Goal: Task Accomplishment & Management: Manage account settings

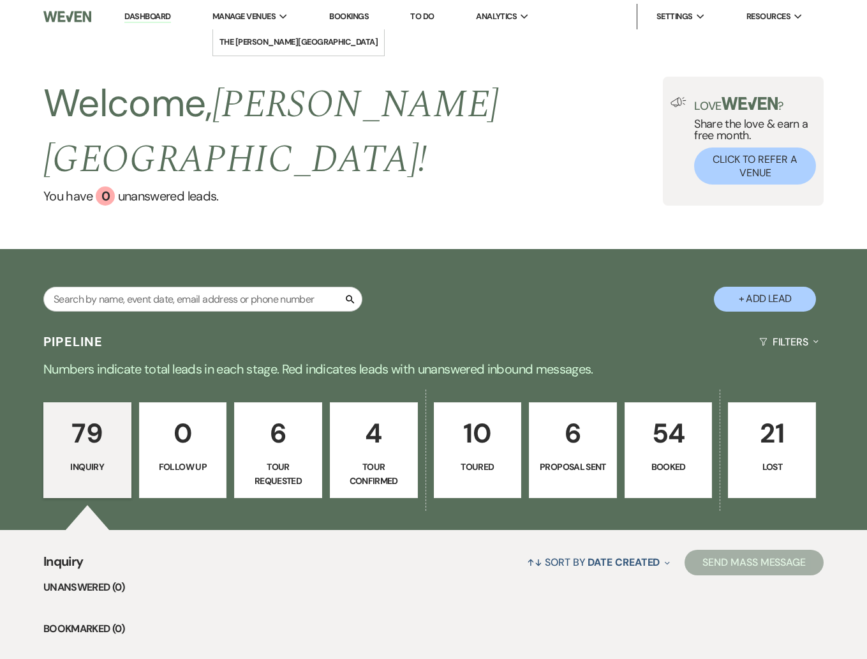
click at [246, 19] on span "Manage Venues" at bounding box center [244, 16] width 63 height 13
click at [253, 35] on link "The [PERSON_NAME][GEOGRAPHIC_DATA]" at bounding box center [299, 42] width 172 height 26
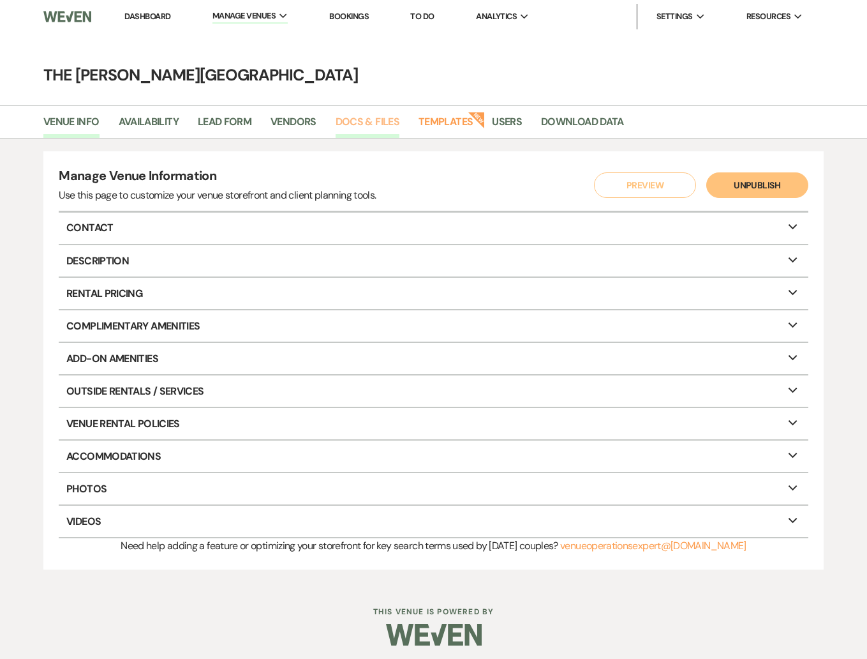
click at [356, 116] on link "Docs & Files" at bounding box center [368, 126] width 64 height 24
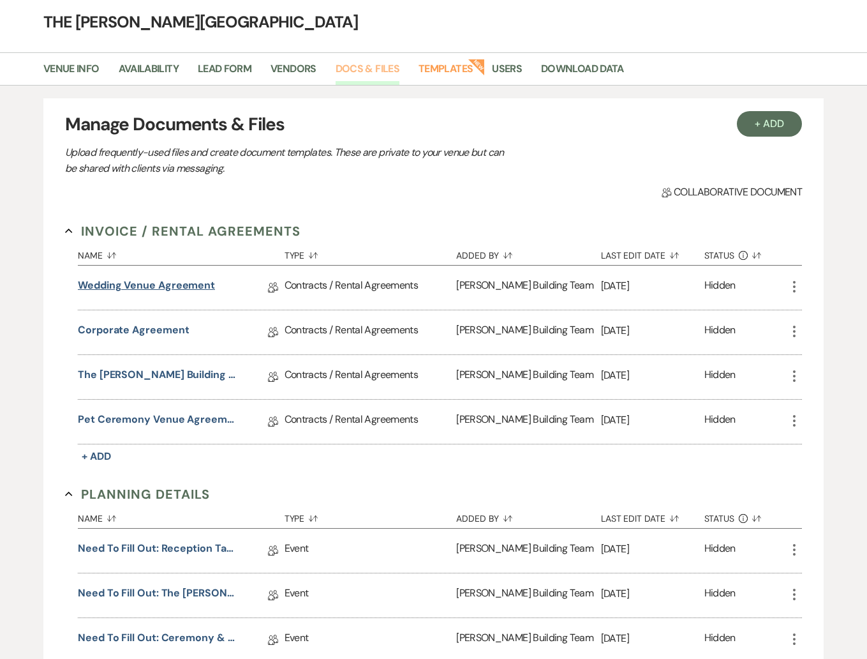
scroll to position [54, 0]
click at [182, 287] on link "Wedding Venue Agreement" at bounding box center [146, 287] width 137 height 20
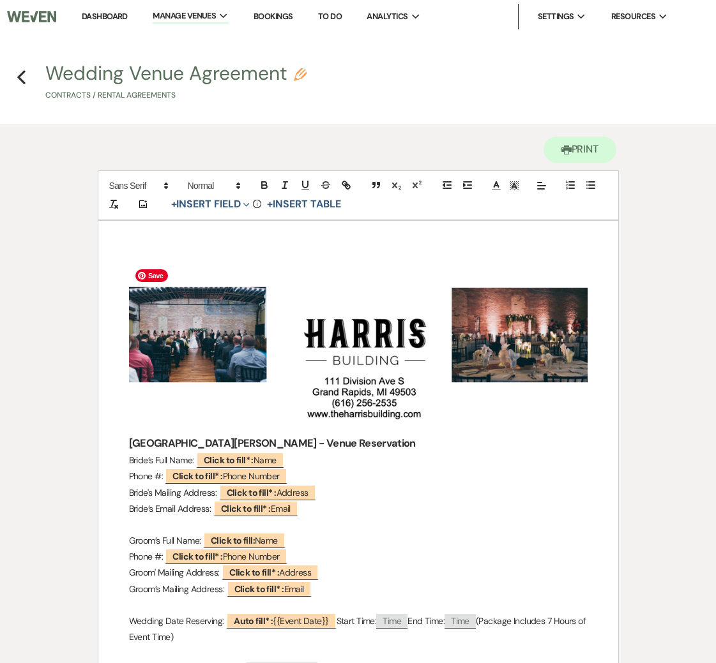
drag, startPoint x: 538, startPoint y: 373, endPoint x: 546, endPoint y: 382, distance: 11.8
click at [548, 388] on img "﻿ ﻿" at bounding box center [358, 349] width 458 height 170
drag, startPoint x: 546, startPoint y: 357, endPoint x: 676, endPoint y: 688, distance: 355.9
click at [479, 553] on p "Phone #: ﻿ Click to fill* : Phone Number ﻿" at bounding box center [358, 557] width 458 height 16
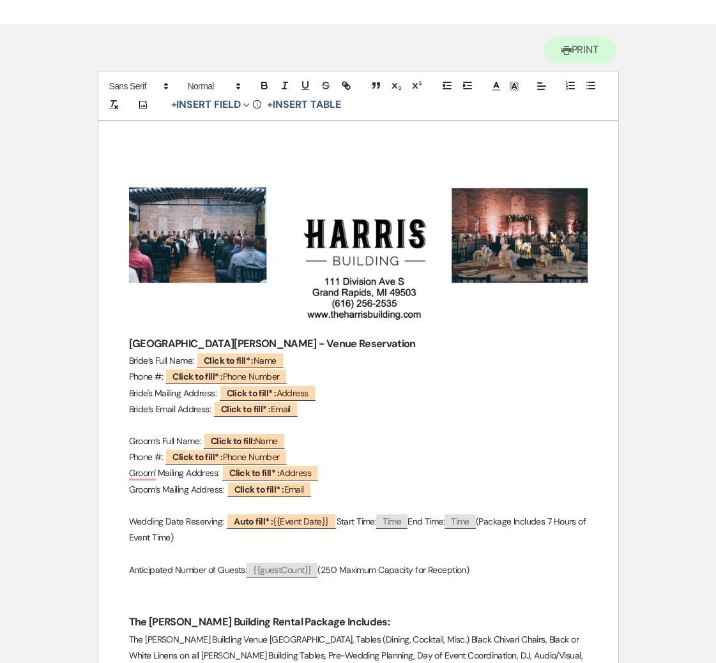
scroll to position [103, 0]
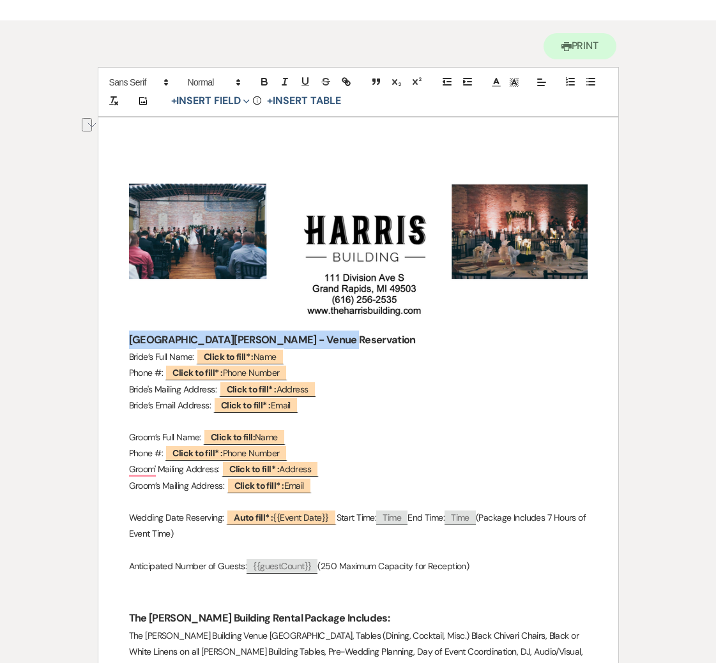
drag, startPoint x: 124, startPoint y: 335, endPoint x: 360, endPoint y: 344, distance: 236.3
copy strong "[GEOGRAPHIC_DATA][PERSON_NAME] - Venue Reservation"
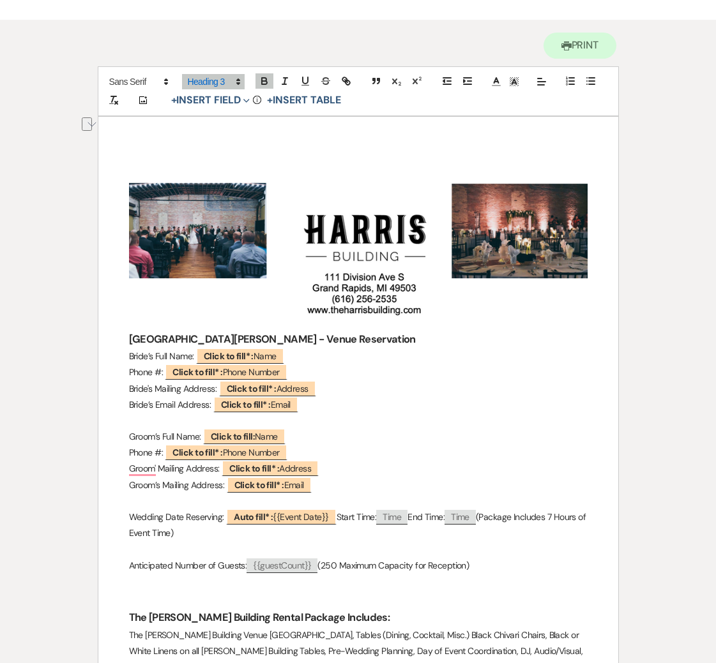
drag, startPoint x: 127, startPoint y: 361, endPoint x: 126, endPoint y: 354, distance: 7.1
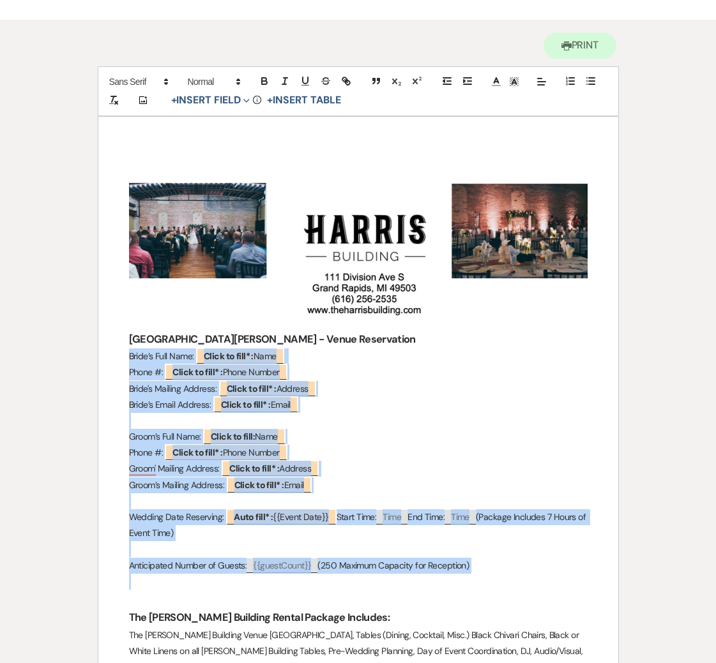
drag, startPoint x: 126, startPoint y: 354, endPoint x: 501, endPoint y: 573, distance: 434.5
copy div "Bride’s Full Name: ﻿ Click to fill* : Name ﻿ Phone #: ﻿ Click to fill* : Phone …"
click at [391, 455] on p "Phone #: ﻿ Click to fill* : Phone Number ﻿" at bounding box center [358, 453] width 458 height 16
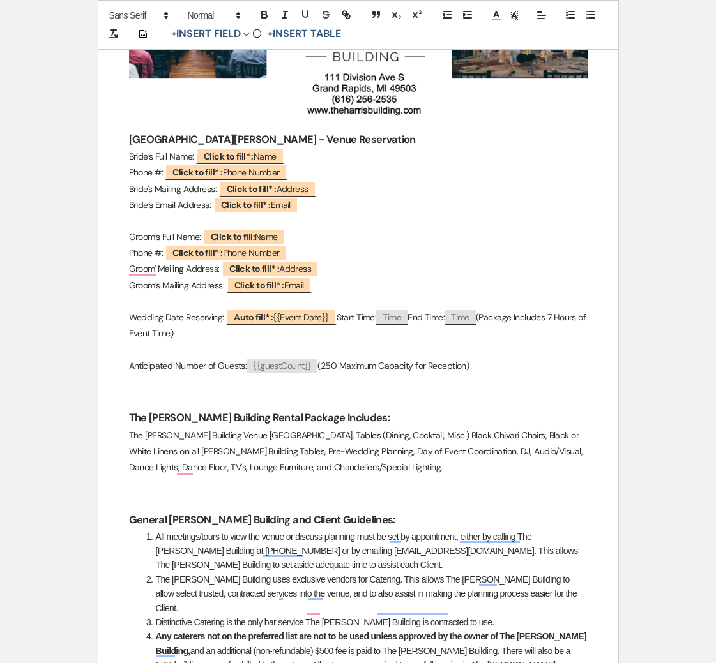
scroll to position [480, 0]
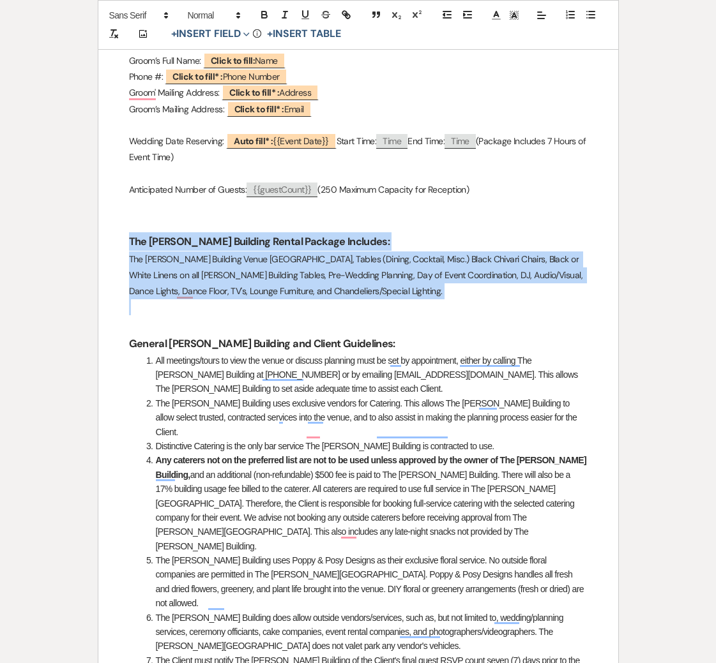
drag, startPoint x: 128, startPoint y: 237, endPoint x: 474, endPoint y: 301, distance: 351.8
copy div "The [PERSON_NAME] Building Rental Package Includes: The [PERSON_NAME] Building …"
click at [500, 302] on p "To enrich screen reader interactions, please activate Accessibility in Grammarl…" at bounding box center [358, 307] width 458 height 16
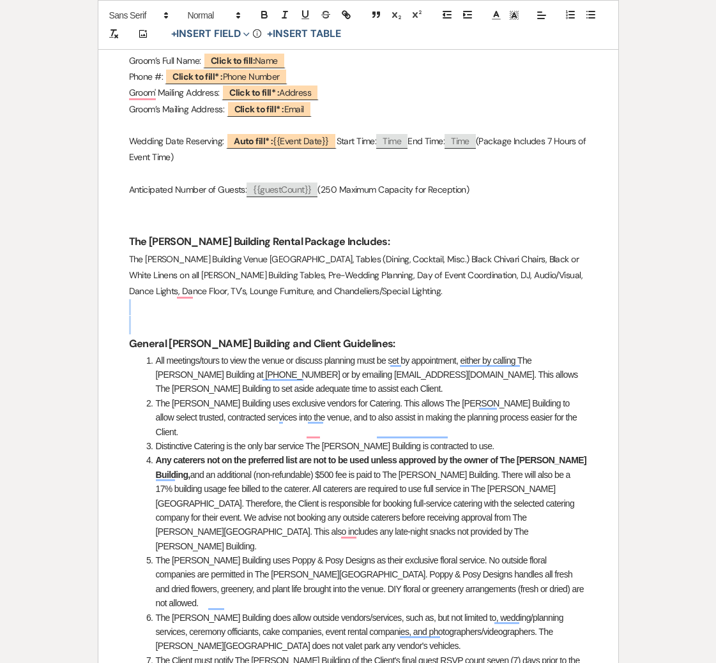
click at [500, 302] on p "To enrich screen reader interactions, please activate Accessibility in Grammarl…" at bounding box center [358, 307] width 458 height 16
drag, startPoint x: 158, startPoint y: 320, endPoint x: 125, endPoint y: 336, distance: 36.6
click at [158, 321] on h3 "To enrich screen reader interactions, please activate Accessibility in Grammarl…" at bounding box center [358, 325] width 458 height 19
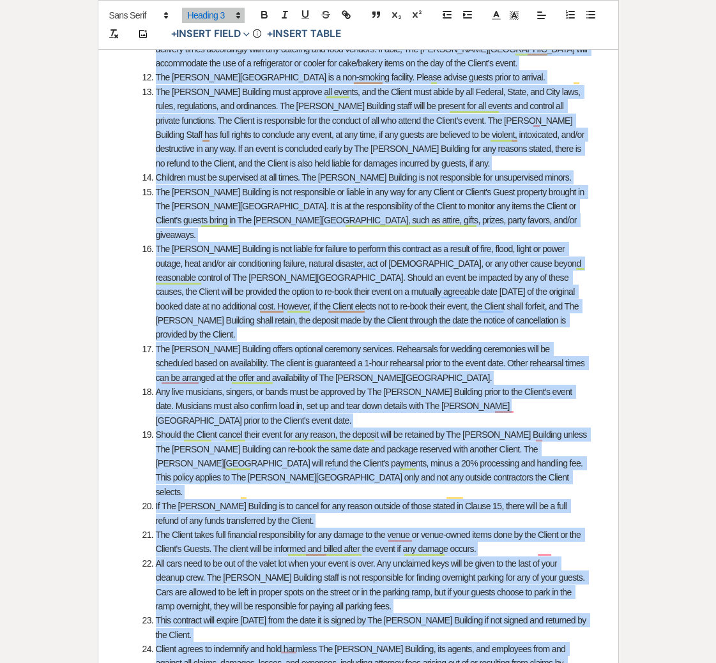
scroll to position [1405, 0]
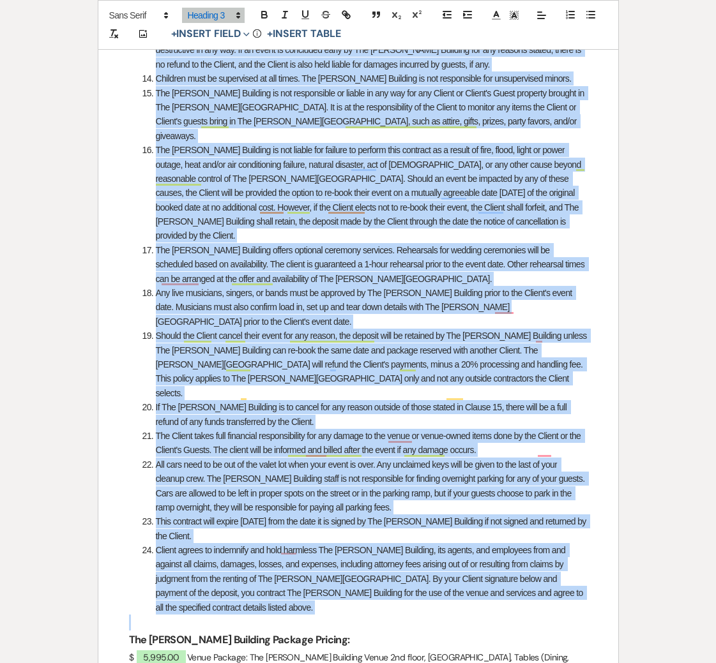
drag, startPoint x: 165, startPoint y: 354, endPoint x: 528, endPoint y: 474, distance: 383.1
click at [528, 474] on div "﻿ ﻿ The [PERSON_NAME][GEOGRAPHIC_DATA] - Venue Reservation Bride’s Full Name: ﻿…" at bounding box center [358, 0] width 520 height 2369
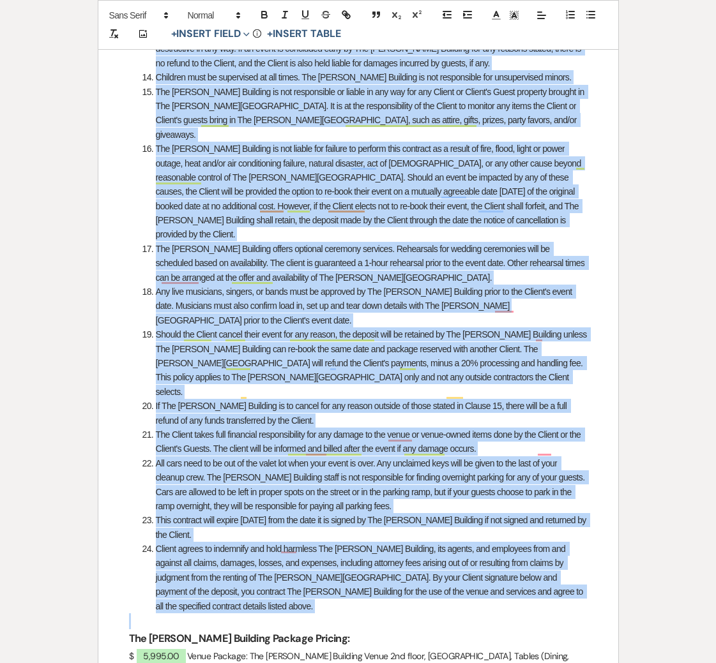
copy div "General [PERSON_NAME] Building and Client Guidelines: All meetings/tours to vie…"
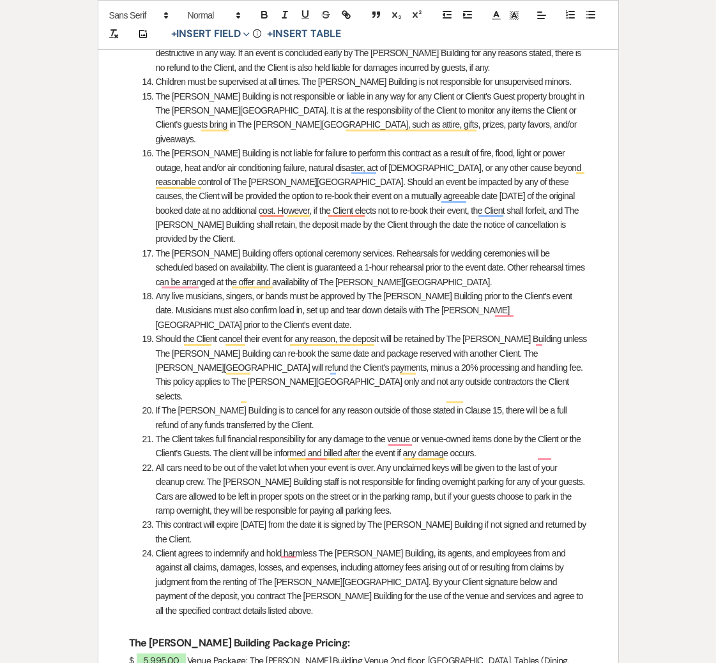
click at [504, 634] on h3 "The [PERSON_NAME] Building Package Pricing:" at bounding box center [358, 643] width 458 height 19
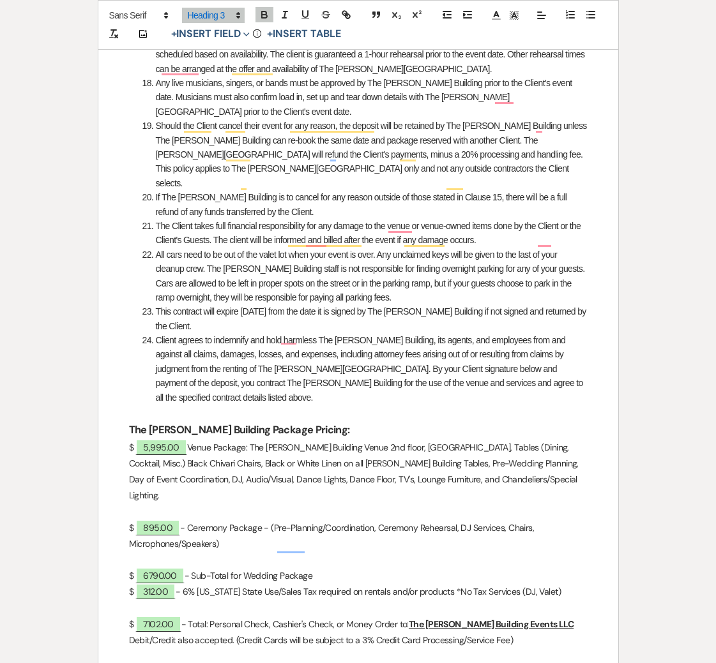
scroll to position [1788, 0]
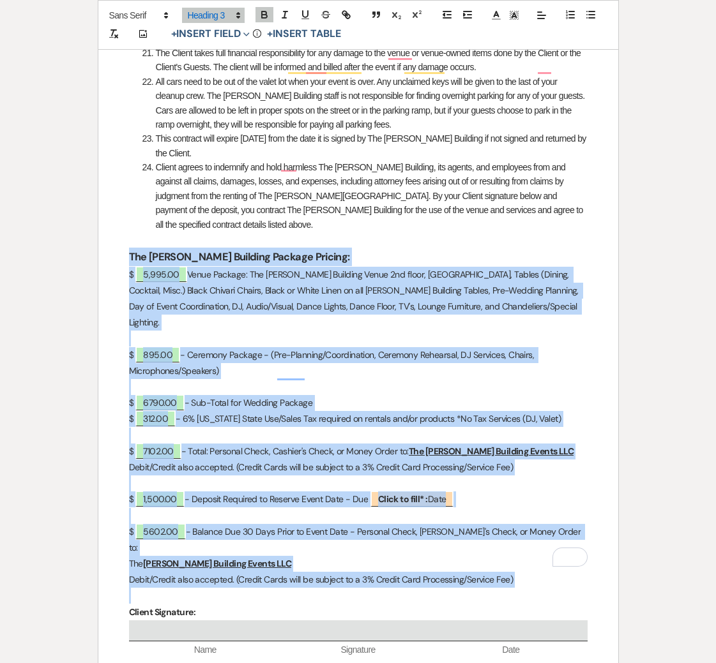
drag, startPoint x: 128, startPoint y: 110, endPoint x: 536, endPoint y: 417, distance: 510.9
copy div "Lor Ipsumd Sitametc Adipisc Elitsed: $ ﻿ 4,259.31 ﻿ Doeiu Tempori: Utl Etdolo M…"
click at [322, 331] on p "To enrich screen reader interactions, please activate Accessibility in Grammarl…" at bounding box center [358, 339] width 458 height 16
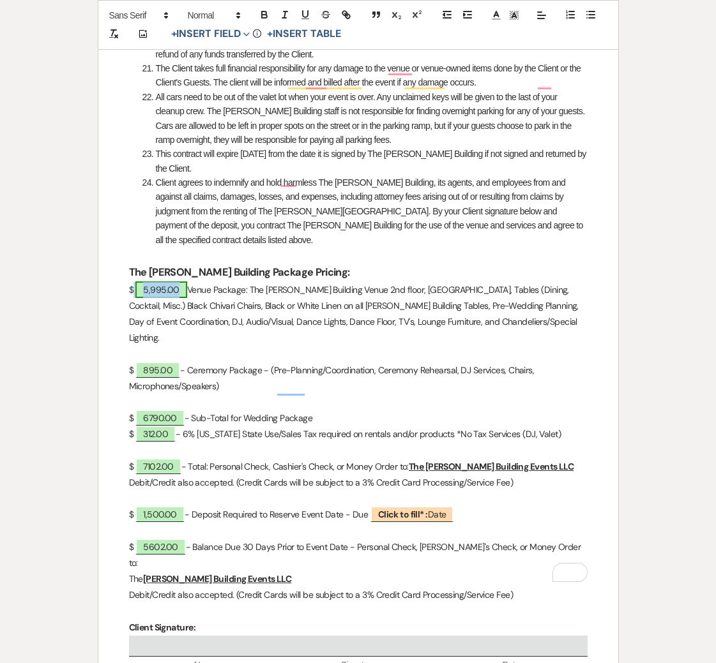
click at [169, 281] on span "5,995.00" at bounding box center [161, 289] width 52 height 17
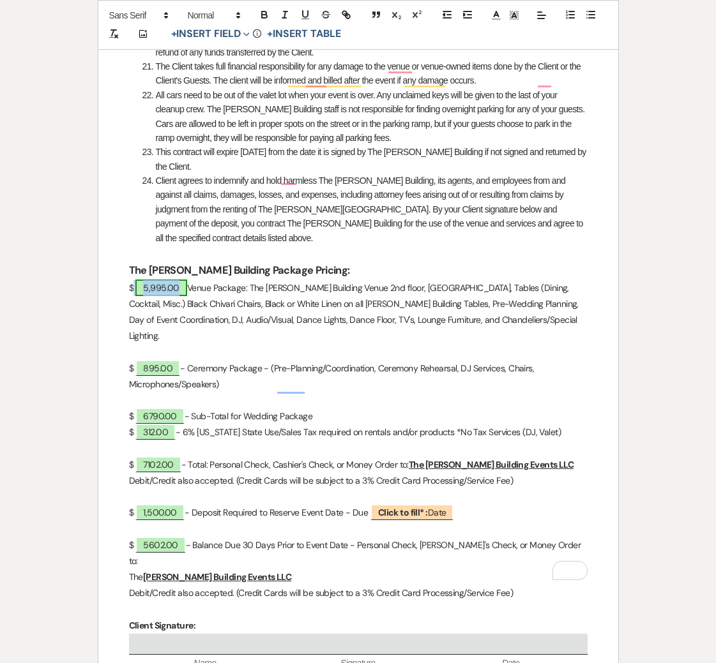
select select "owner"
select select "Amount"
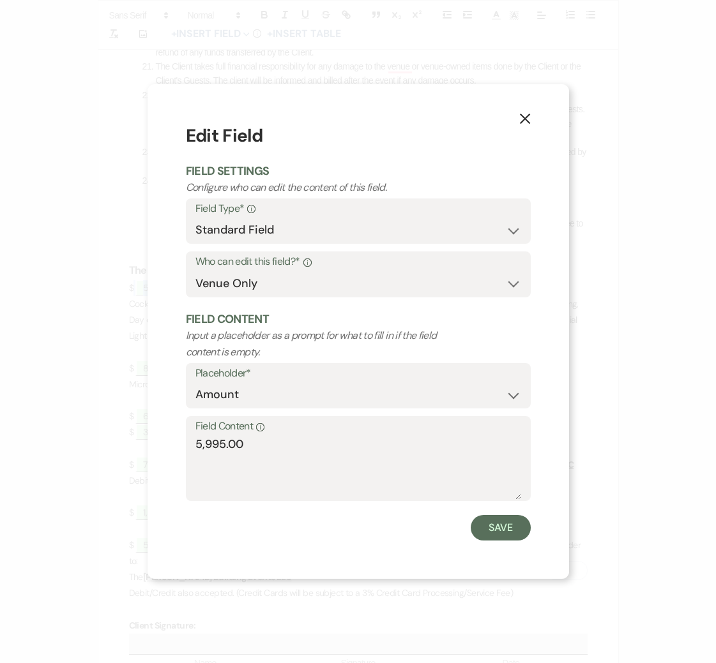
click at [521, 119] on icon "X" at bounding box center [524, 118] width 11 height 11
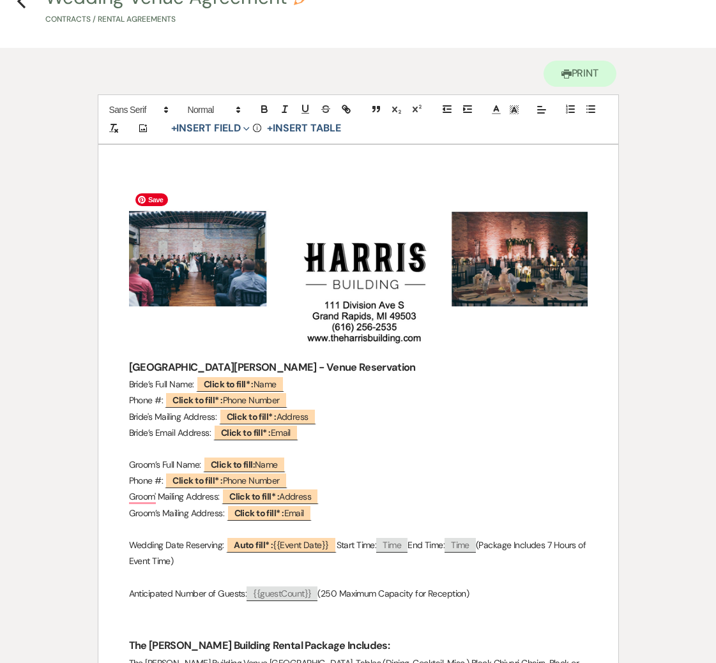
scroll to position [0, 0]
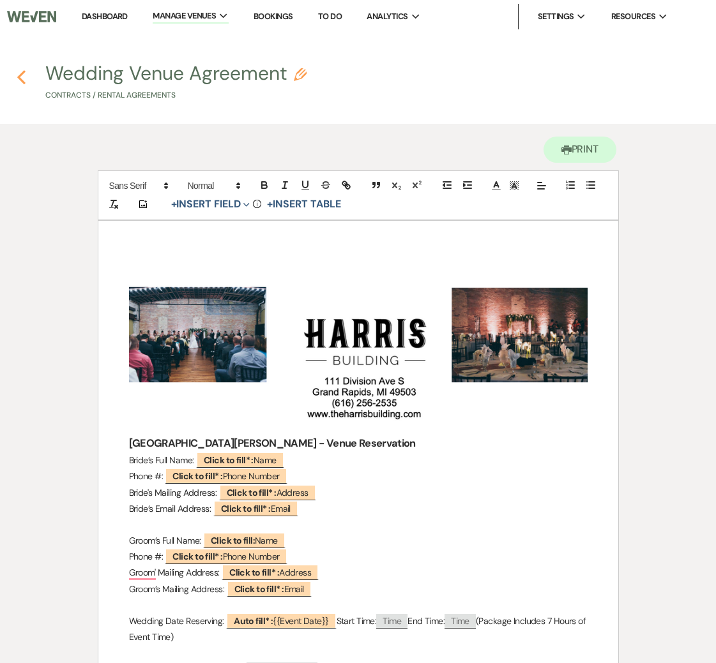
click at [25, 83] on use "button" at bounding box center [21, 77] width 8 height 14
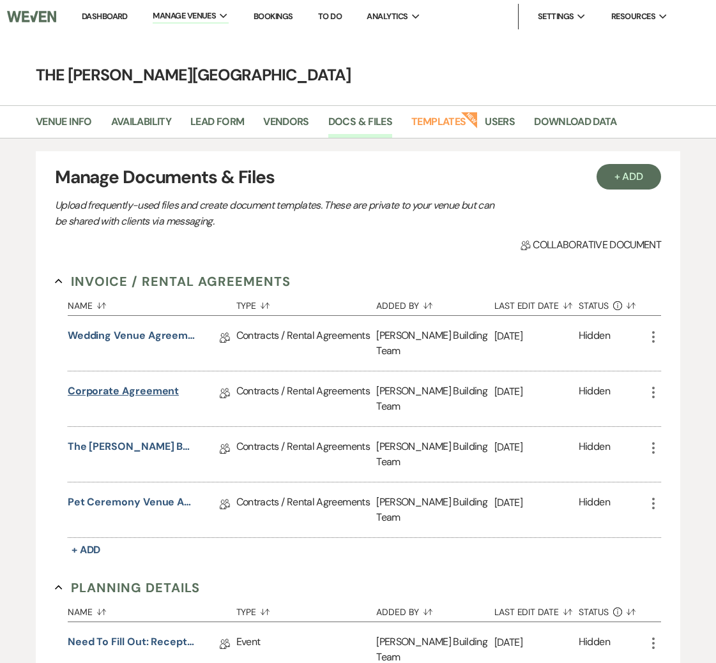
click at [107, 384] on link "Corporate Agreement" at bounding box center [123, 394] width 111 height 20
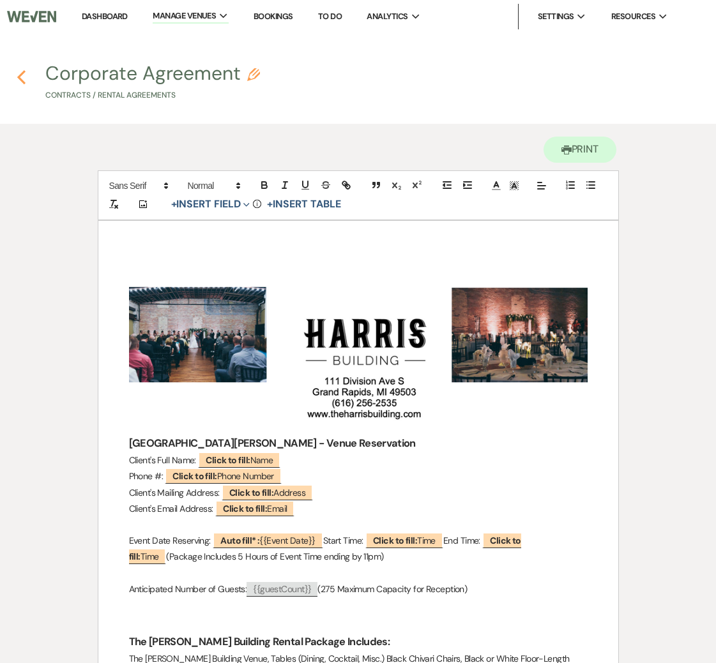
click at [23, 84] on icon "Previous" at bounding box center [22, 77] width 10 height 15
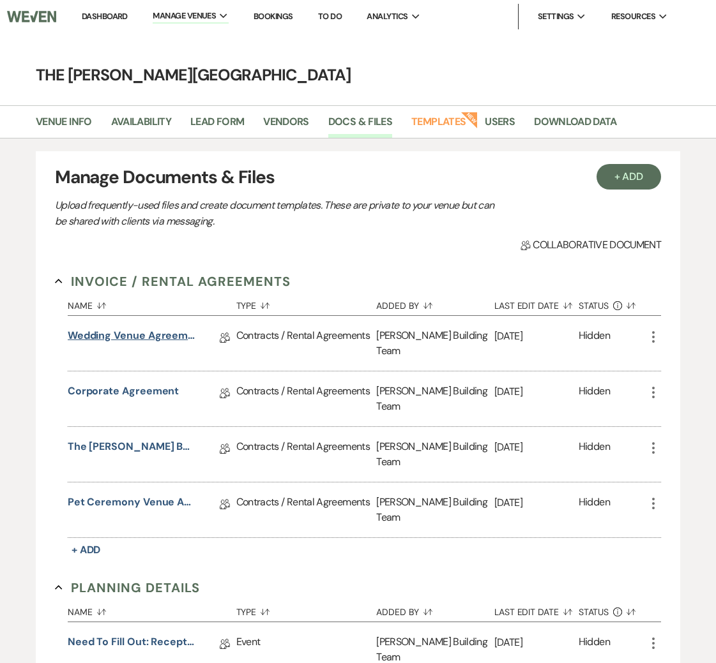
click at [174, 336] on link "Wedding Venue Agreement" at bounding box center [132, 338] width 128 height 20
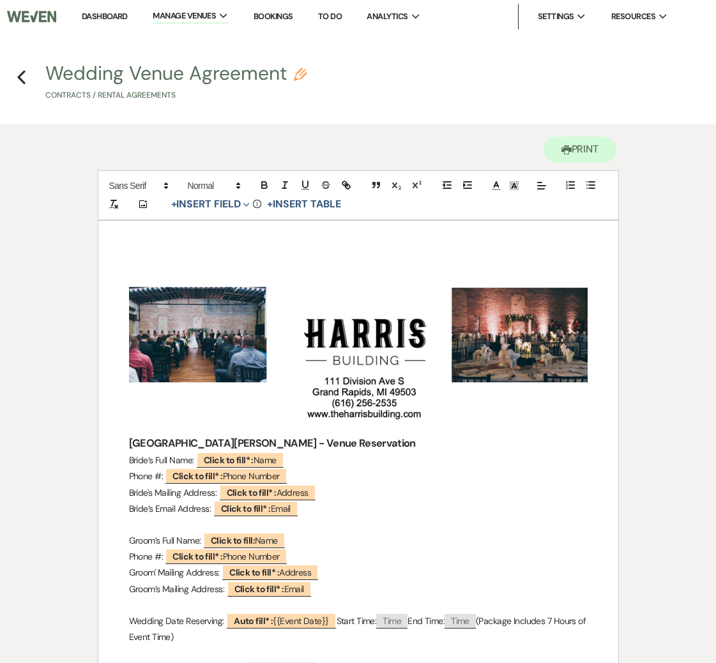
click at [72, 71] on button "Wedding Venue Agreement Pencil Contracts / Rental Agreements" at bounding box center [175, 83] width 261 height 38
select select "10"
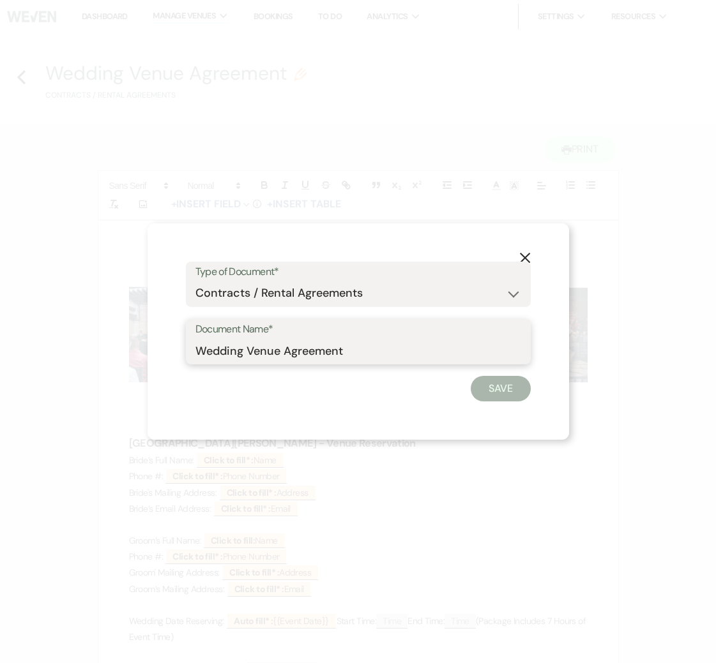
drag, startPoint x: 326, startPoint y: 350, endPoint x: 178, endPoint y: 352, distance: 148.1
click at [179, 352] on div "X Type of Document* Special Event Insurance Vendor Certificate of Insurance Con…" at bounding box center [357, 331] width 421 height 217
click at [530, 257] on button "X" at bounding box center [524, 257] width 19 height 22
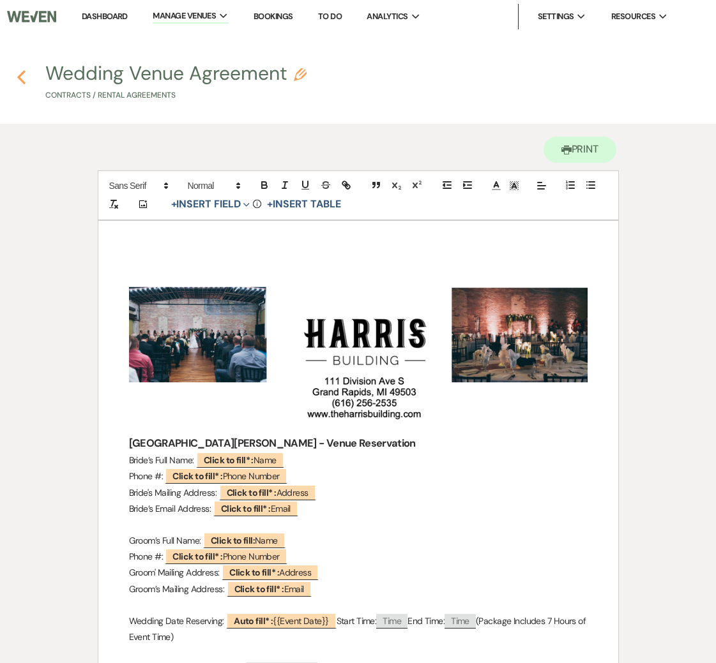
click at [20, 74] on use "button" at bounding box center [21, 77] width 8 height 14
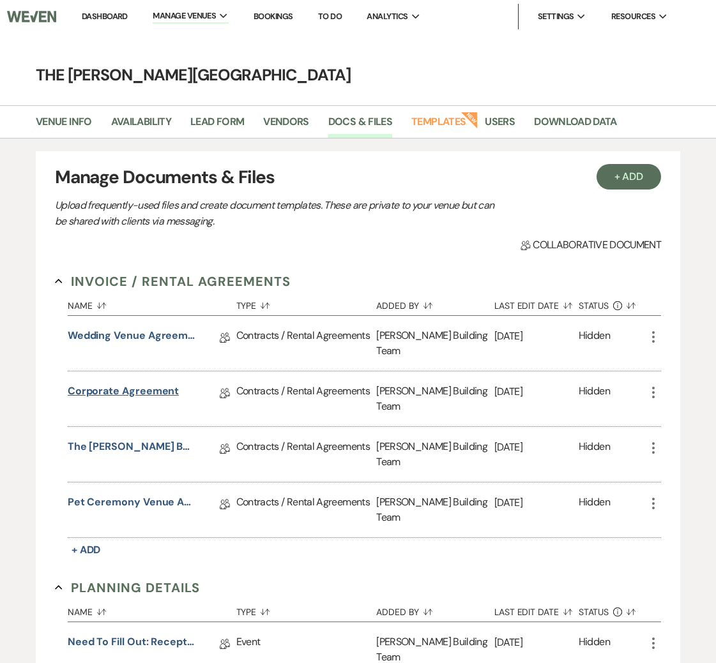
click at [131, 384] on link "Corporate Agreement" at bounding box center [123, 394] width 111 height 20
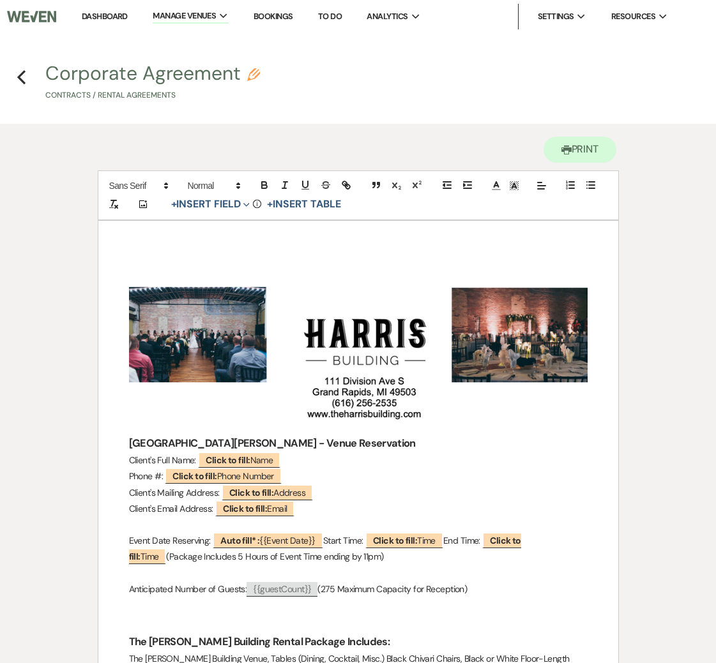
drag, startPoint x: 45, startPoint y: 71, endPoint x: 201, endPoint y: 76, distance: 156.4
click at [201, 76] on button "Corporate Agreement Pencil Contracts / Rental Agreements" at bounding box center [152, 83] width 214 height 38
select select "10"
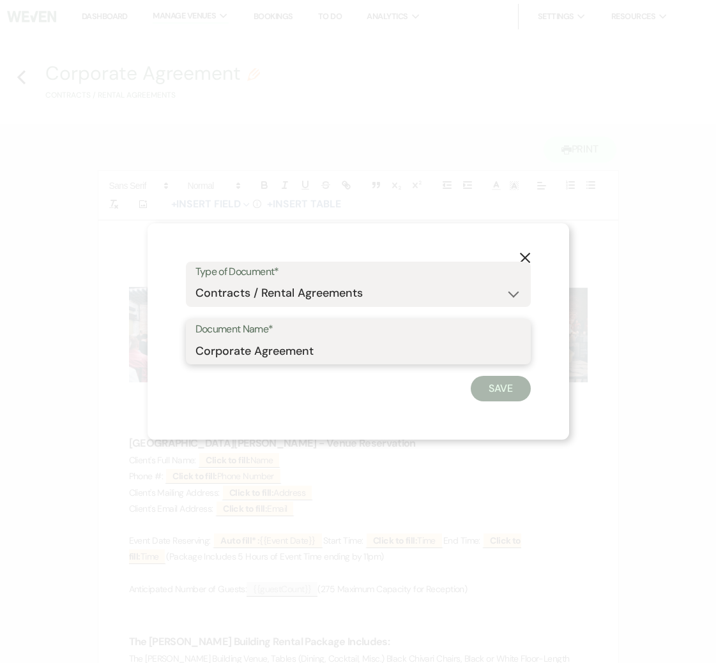
drag, startPoint x: 199, startPoint y: 353, endPoint x: 179, endPoint y: 353, distance: 19.8
click at [177, 353] on div "X Type of Document* Special Event Insurance Vendor Certificate of Insurance Con…" at bounding box center [357, 331] width 421 height 217
click at [497, 389] on button "Save" at bounding box center [500, 389] width 60 height 26
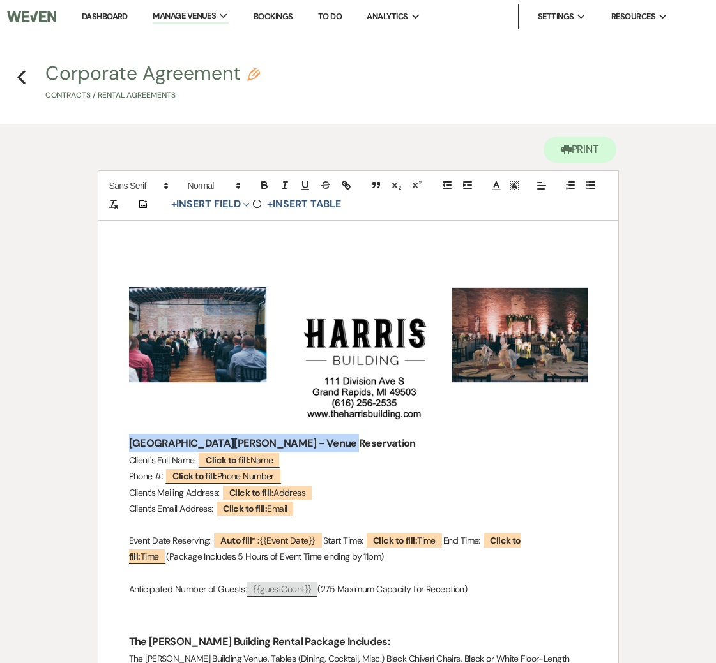
drag, startPoint x: 310, startPoint y: 444, endPoint x: 123, endPoint y: 447, distance: 186.4
copy strong "[GEOGRAPHIC_DATA][PERSON_NAME] - Venue Reservation"
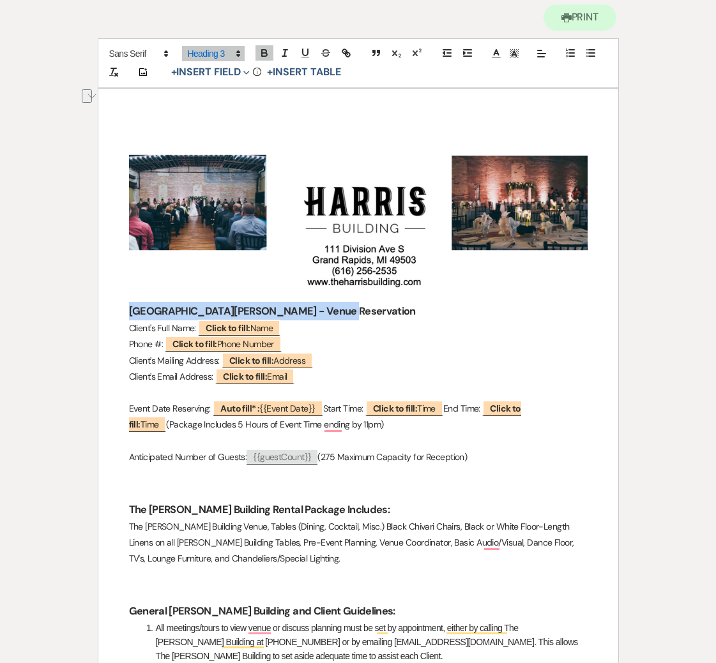
scroll to position [134, 0]
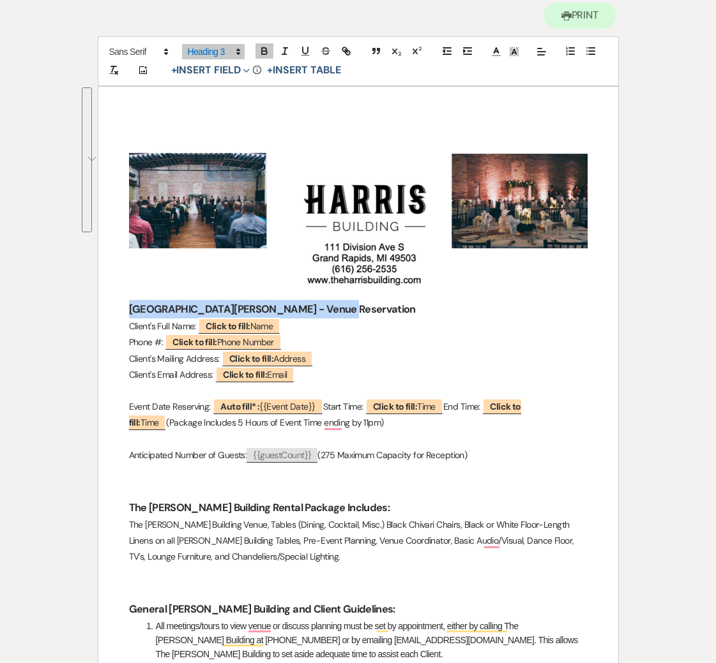
drag, startPoint x: 127, startPoint y: 328, endPoint x: 534, endPoint y: 460, distance: 427.9
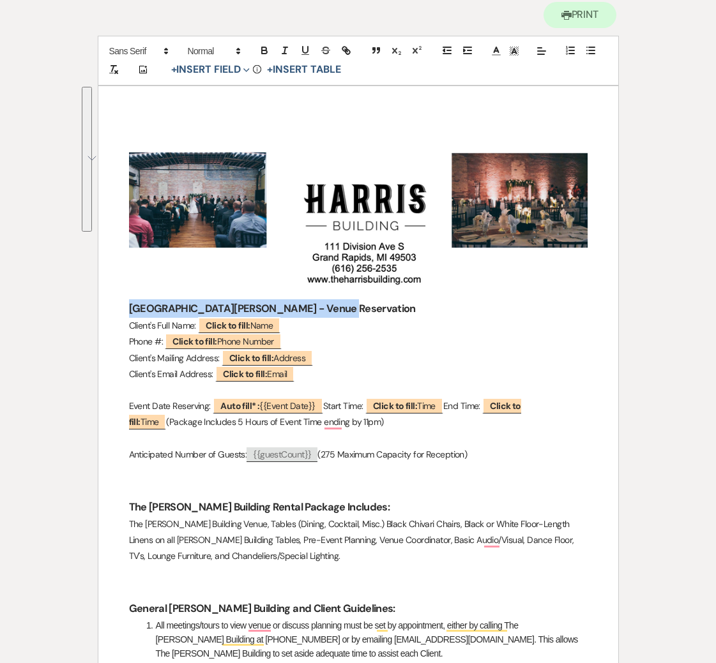
copy div "Client's Full Name: ﻿ Click to fill: Name ﻿ Phone #: ﻿ Click to fill: Phone Num…"
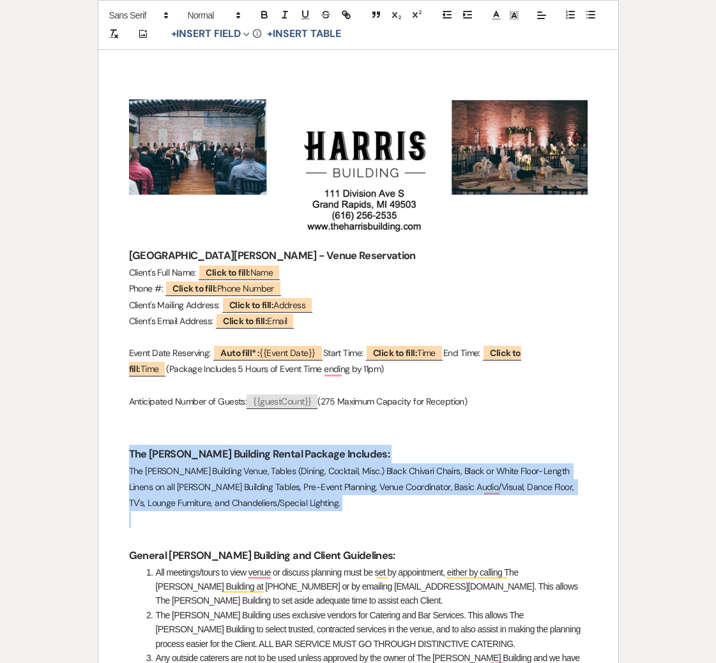
drag, startPoint x: 248, startPoint y: 511, endPoint x: 131, endPoint y: 452, distance: 131.6
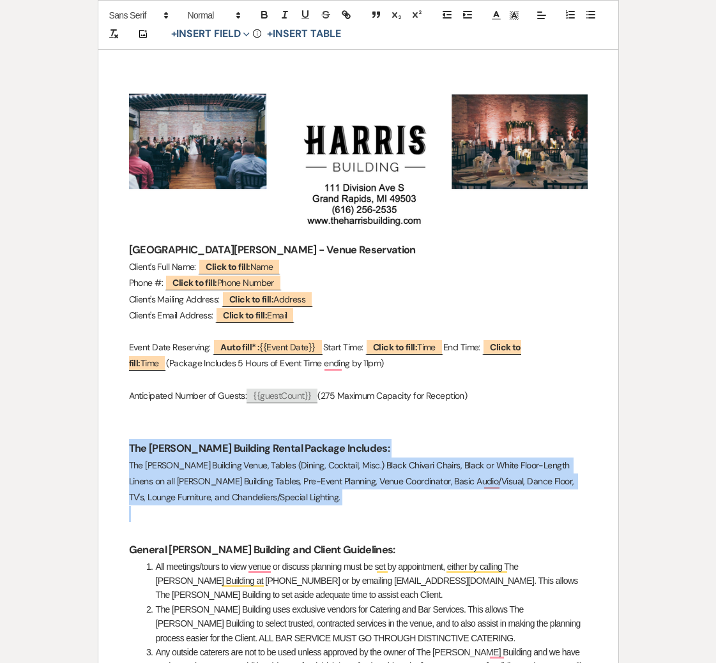
copy div "The [PERSON_NAME] Building Rental Package Includes: The [PERSON_NAME] Building …"
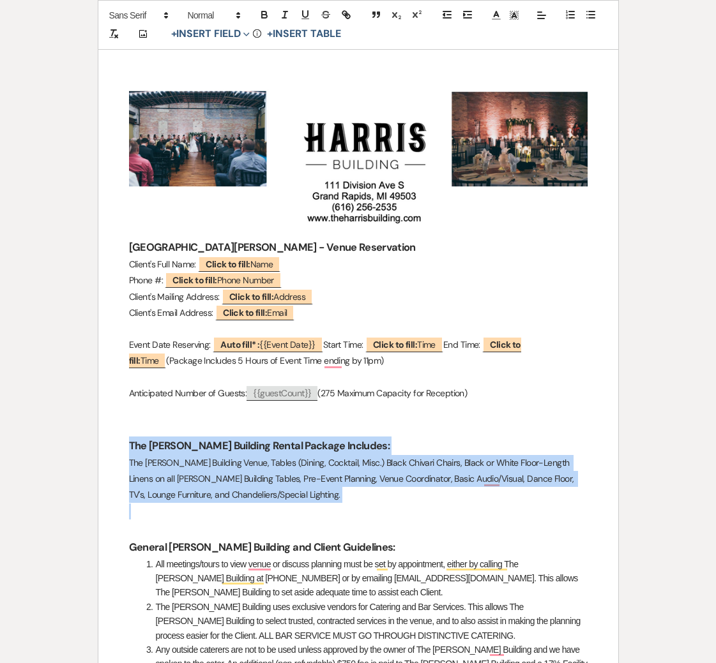
scroll to position [198, 0]
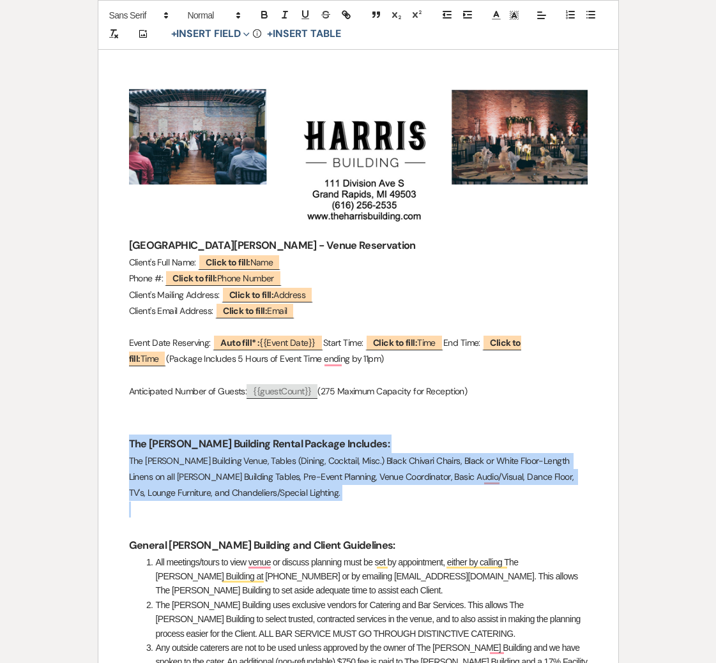
click at [331, 511] on p "To enrich screen reader interactions, please activate Accessibility in Grammarl…" at bounding box center [358, 510] width 458 height 16
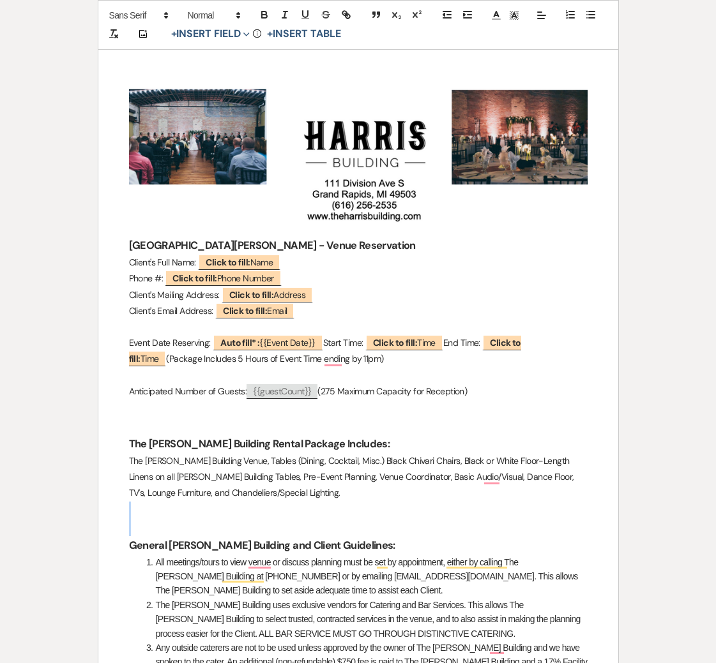
click at [331, 511] on p "To enrich screen reader interactions, please activate Accessibility in Grammarl…" at bounding box center [358, 510] width 458 height 16
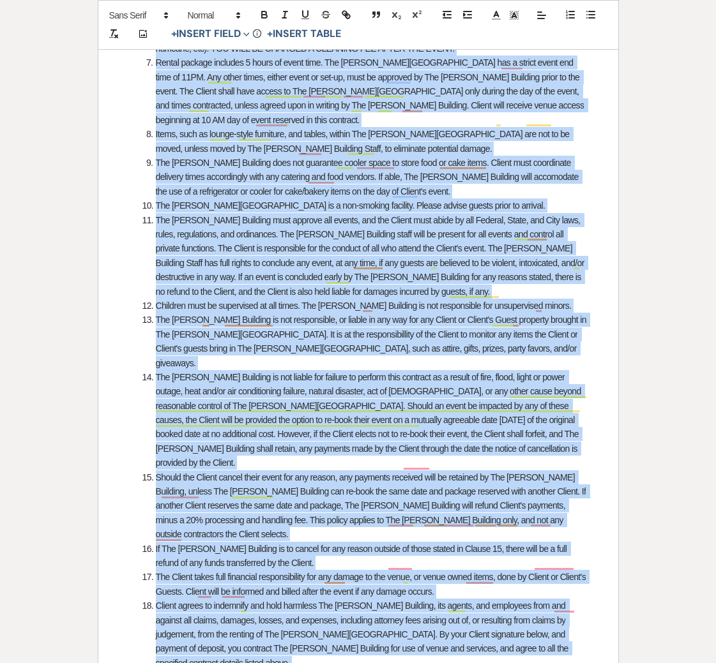
scroll to position [952, 0]
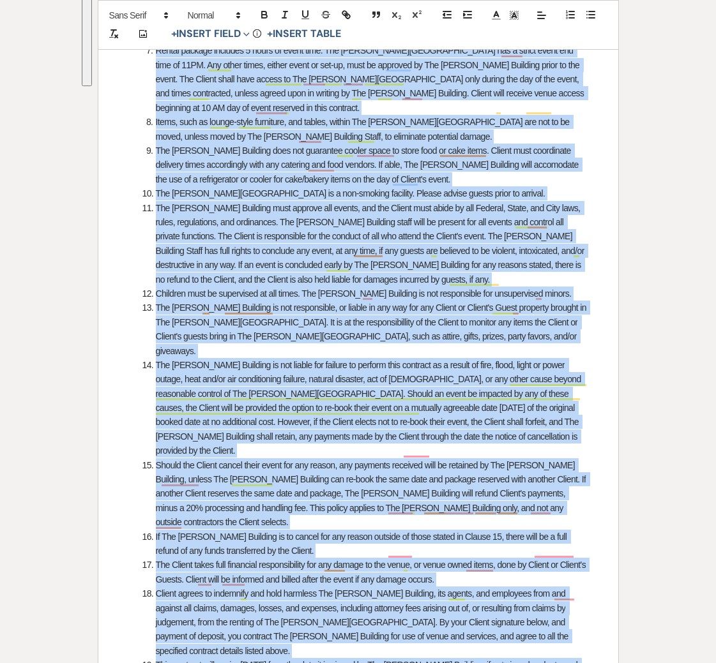
drag, startPoint x: 128, startPoint y: 313, endPoint x: 581, endPoint y: 596, distance: 533.3
click at [583, 596] on div "﻿ ﻿ [GEOGRAPHIC_DATA][PERSON_NAME] - Venue Reservation Client's Full Name: ﻿ Cl…" at bounding box center [358, 239] width 520 height 1940
copy div "General [PERSON_NAME] Building and Client Guidelines: All meetings/tours to vie…"
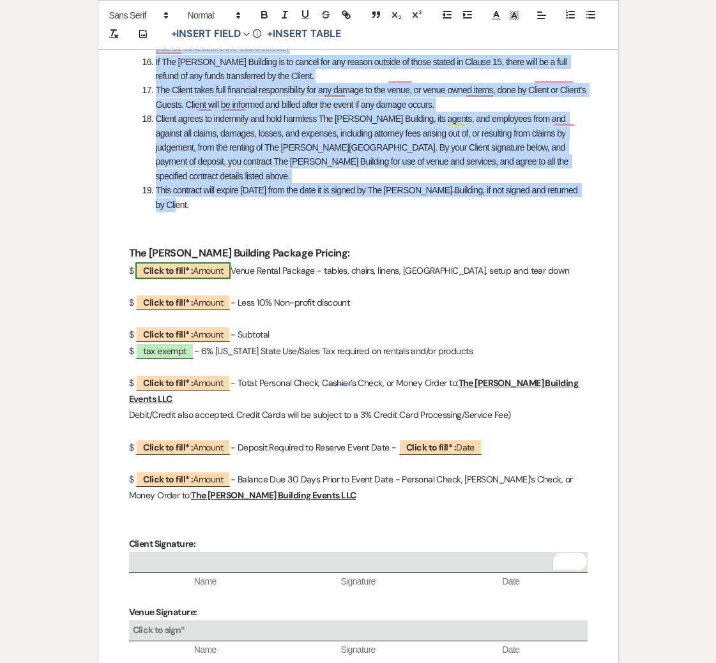
scroll to position [1419, 0]
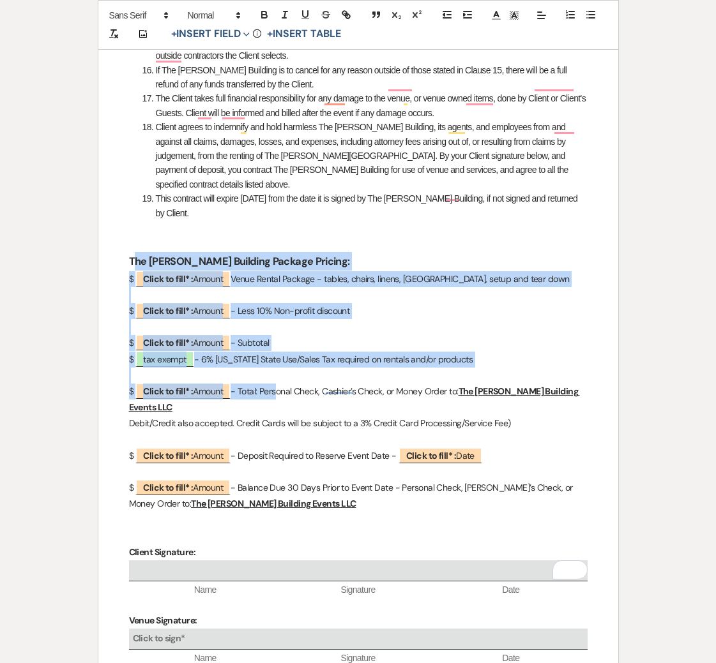
drag, startPoint x: 133, startPoint y: 174, endPoint x: 257, endPoint y: 280, distance: 163.5
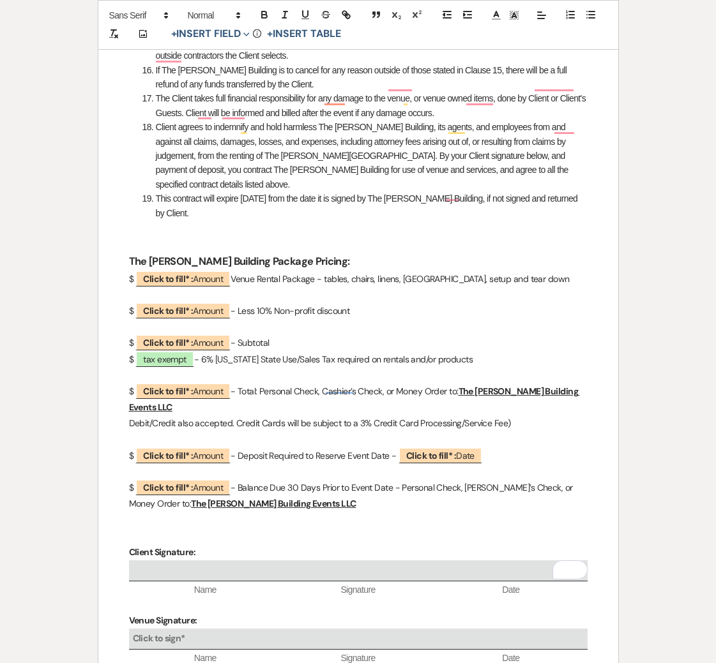
drag, startPoint x: 137, startPoint y: 153, endPoint x: 133, endPoint y: 162, distance: 10.3
click at [137, 236] on p "To enrich screen reader interactions, please activate Accessibility in Grammarl…" at bounding box center [358, 244] width 458 height 16
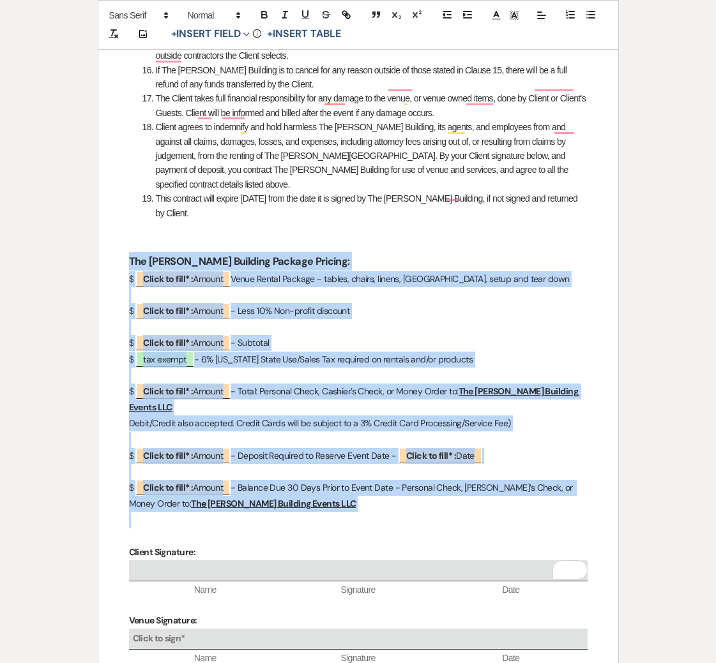
drag, startPoint x: 130, startPoint y: 171, endPoint x: 296, endPoint y: 410, distance: 291.3
copy div "Lor Ipsumd Sitametc Adipisc Elitsed: $ ﻿ Doeiu te inci* : Utlabo ﻿ Etdol Magnaa…"
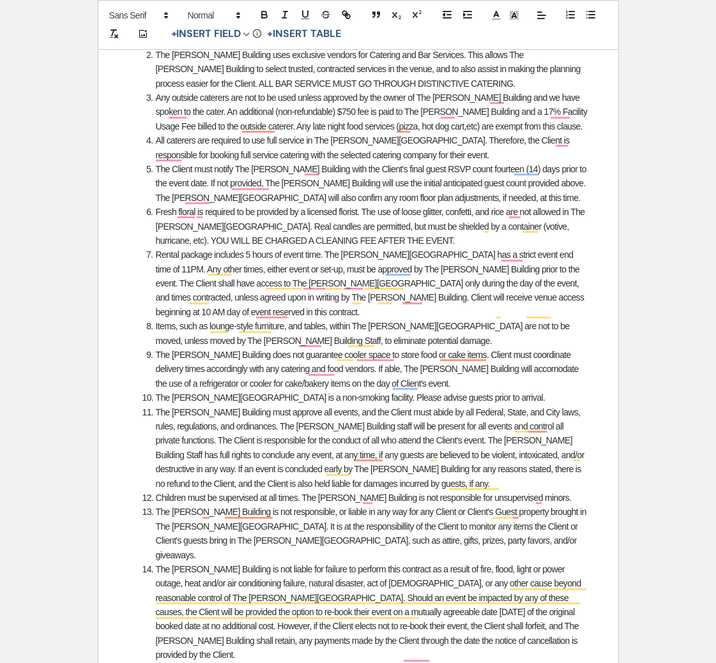
scroll to position [0, 0]
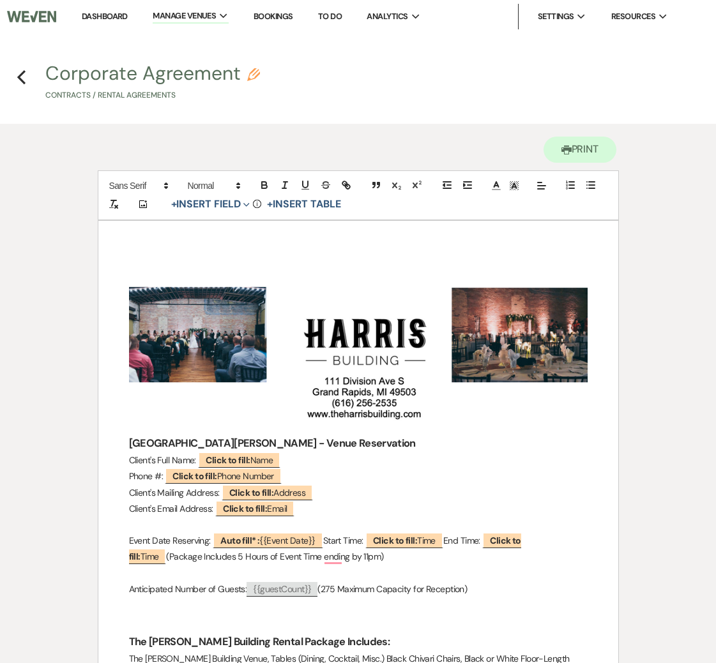
click at [24, 80] on icon "Previous" at bounding box center [22, 77] width 10 height 15
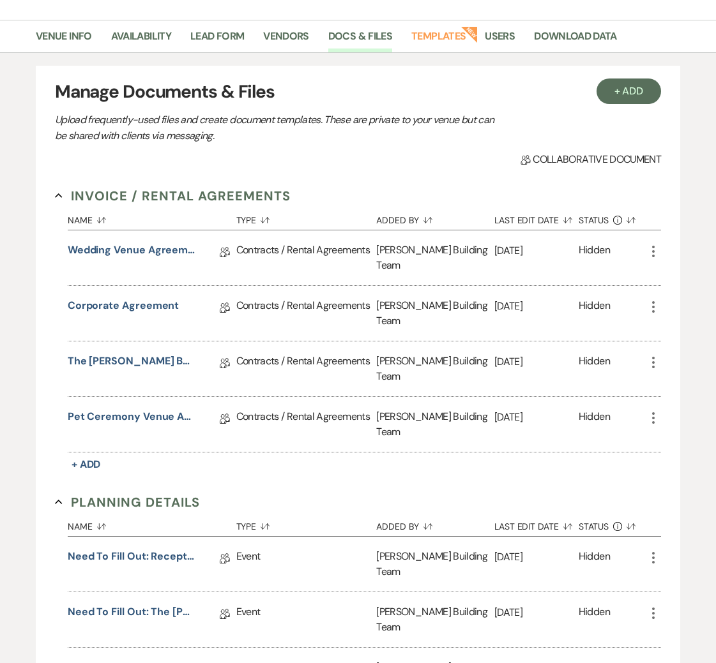
scroll to position [106, 0]
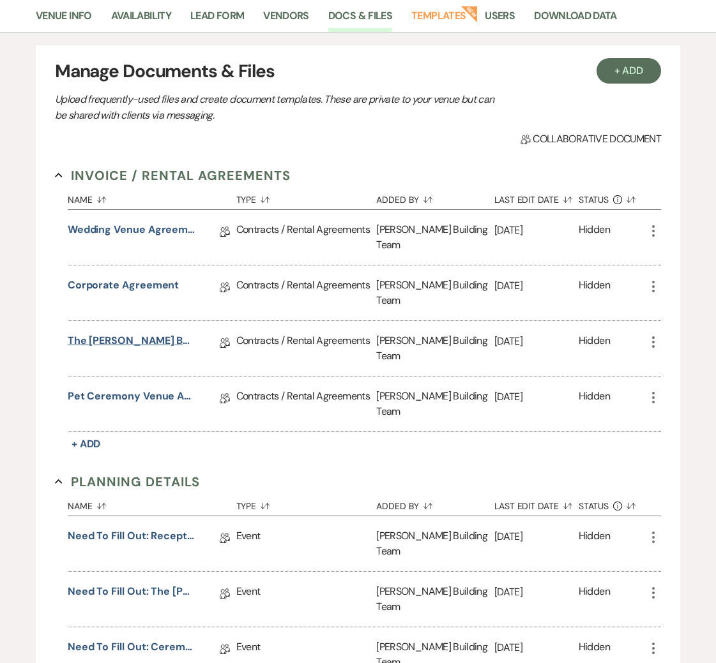
click at [137, 333] on link "The [PERSON_NAME] Building DIY & Policy Guidelines" at bounding box center [132, 343] width 128 height 20
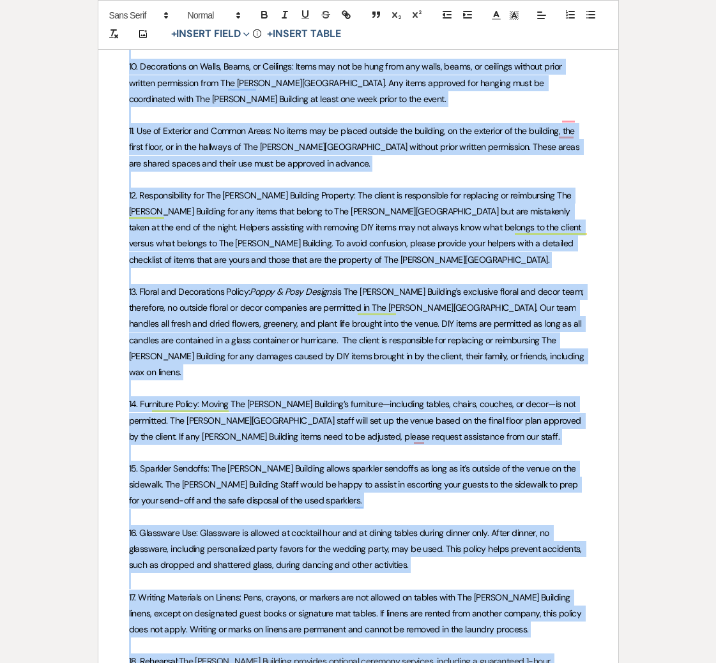
scroll to position [1808, 0]
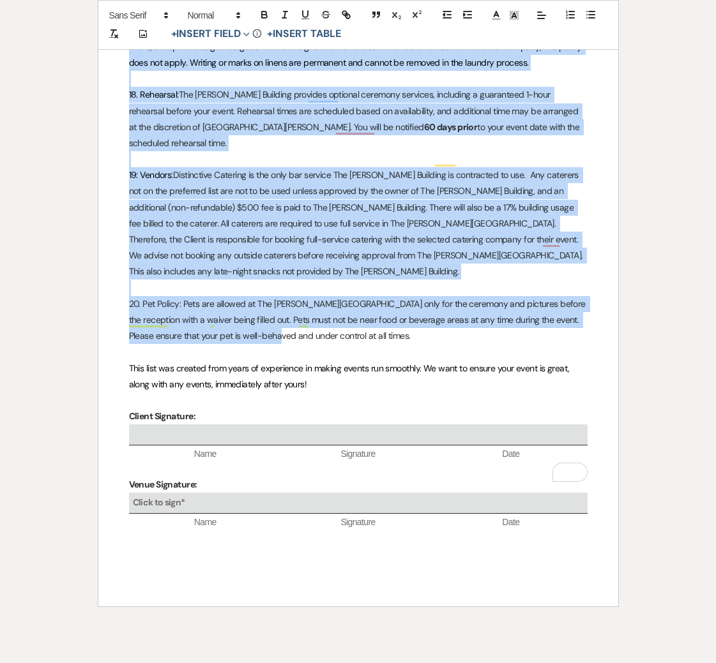
drag, startPoint x: 130, startPoint y: 267, endPoint x: 333, endPoint y: 320, distance: 209.2
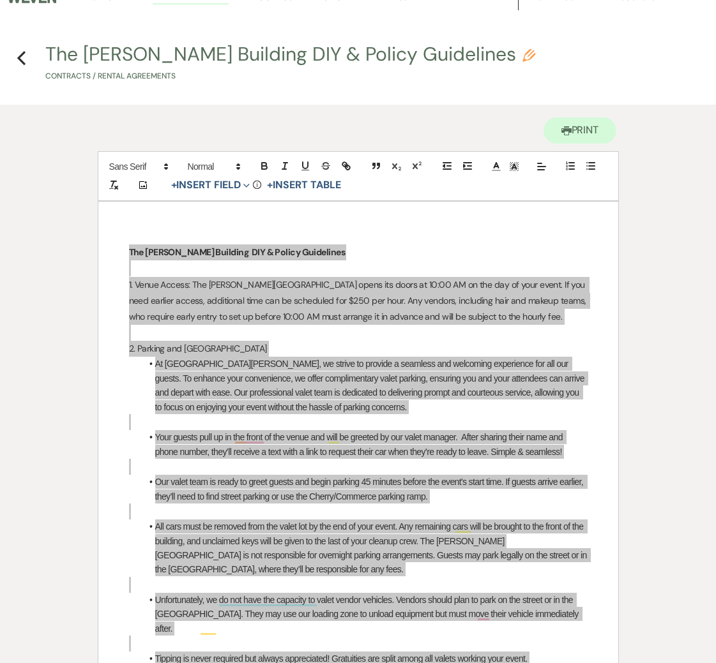
scroll to position [0, 0]
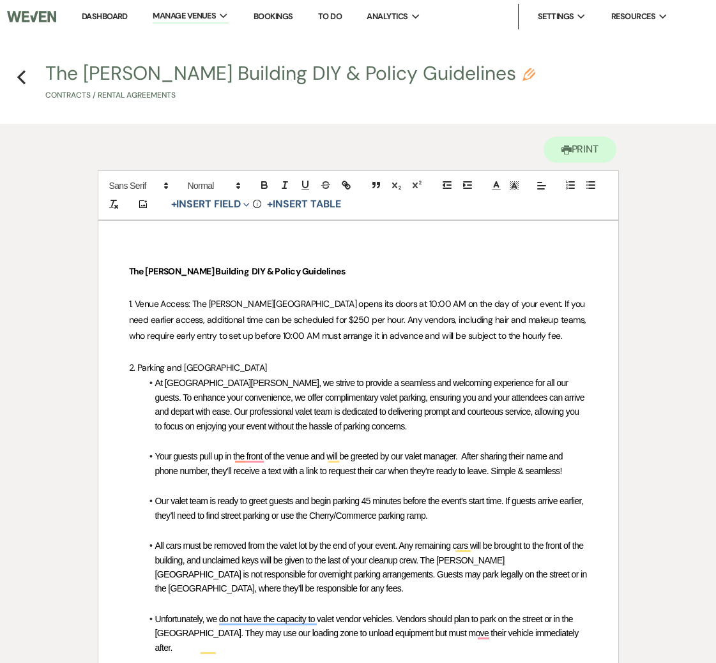
click at [26, 67] on h4 "Previous The [PERSON_NAME] Building DIY & Policy Guidelines Pencil Contracts / …" at bounding box center [358, 84] width 716 height 41
click at [24, 74] on h4 "Previous The [PERSON_NAME] Building DIY & Policy Guidelines Pencil Contracts / …" at bounding box center [358, 84] width 716 height 41
click at [24, 74] on icon "Previous" at bounding box center [22, 77] width 10 height 15
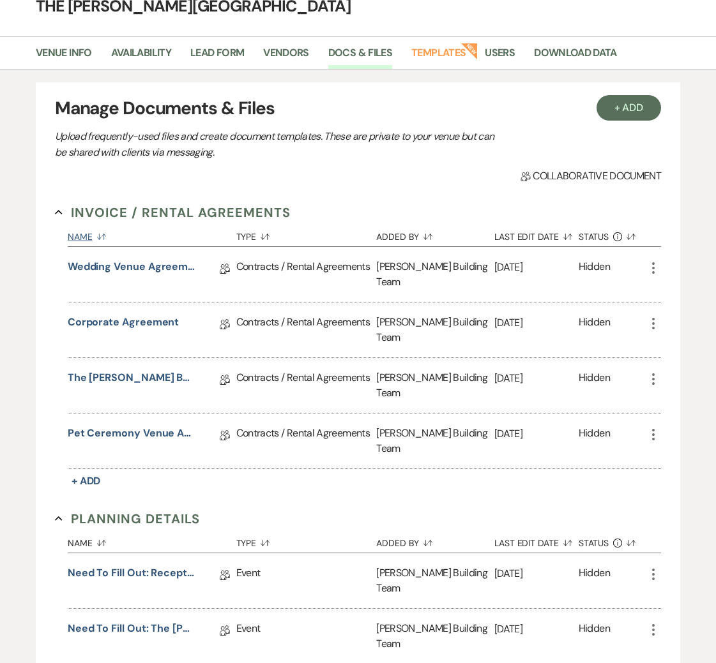
scroll to position [90, 0]
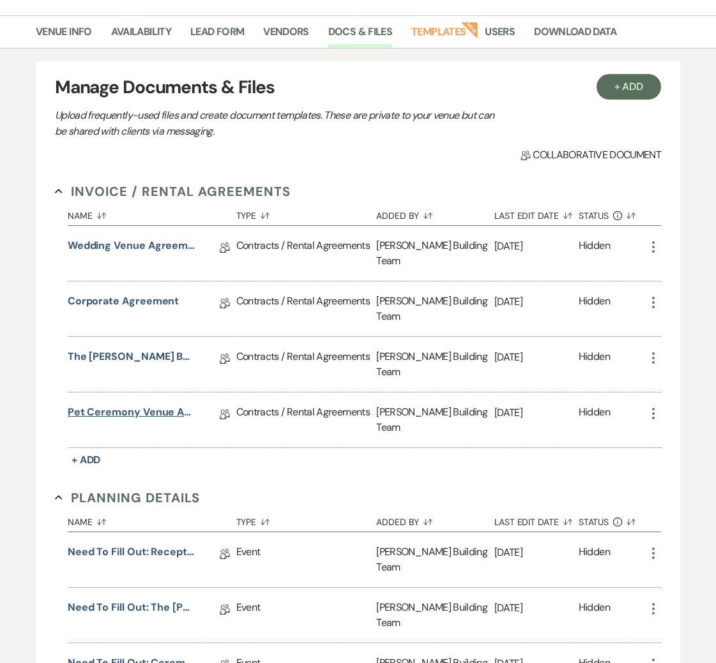
click at [140, 405] on link "Pet Ceremony Venue Agreement" at bounding box center [132, 415] width 128 height 20
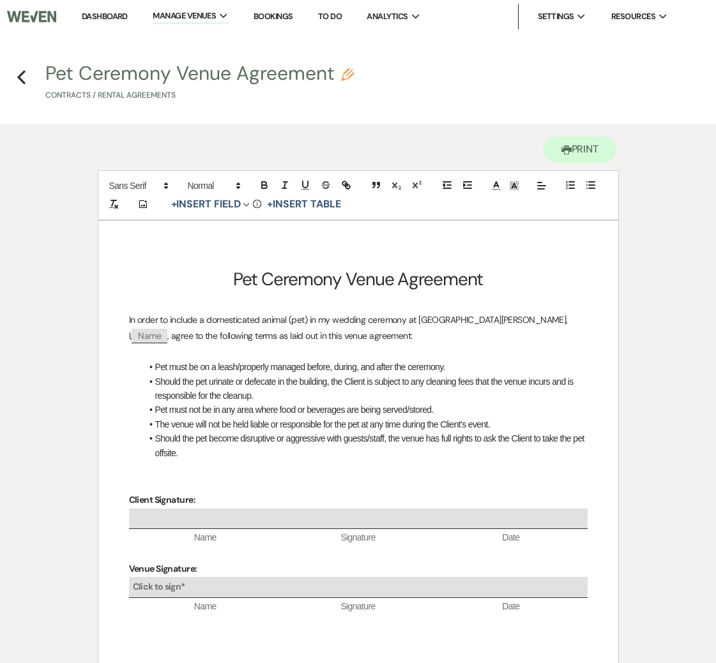
scroll to position [20, 0]
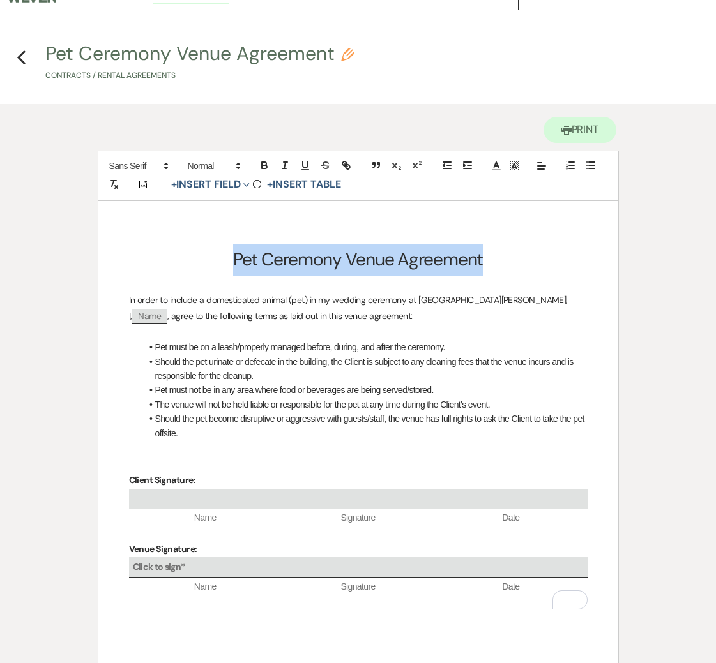
drag, startPoint x: 274, startPoint y: 263, endPoint x: 396, endPoint y: 272, distance: 122.2
click at [546, 271] on h1 "Pet Ceremony Venue Agreement" at bounding box center [358, 260] width 458 height 32
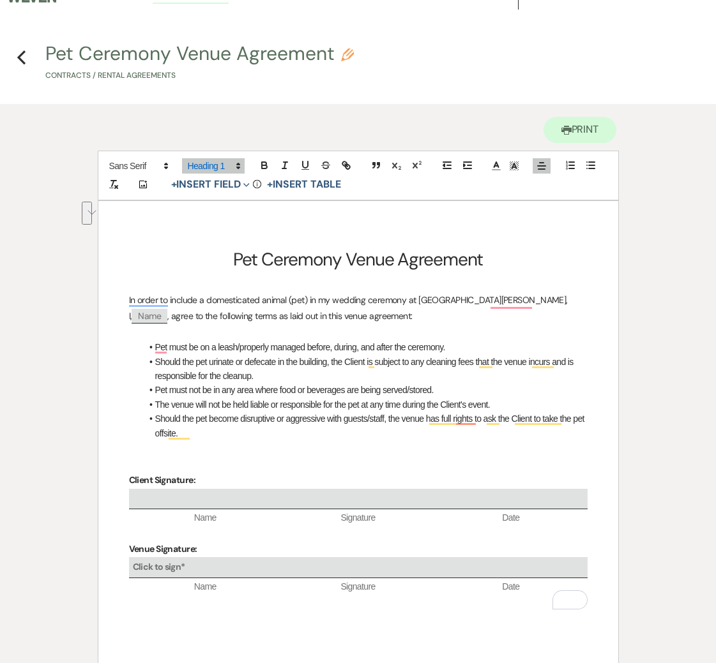
click at [160, 280] on p "To enrich screen reader interactions, please activate Accessibility in Grammarl…" at bounding box center [358, 284] width 458 height 16
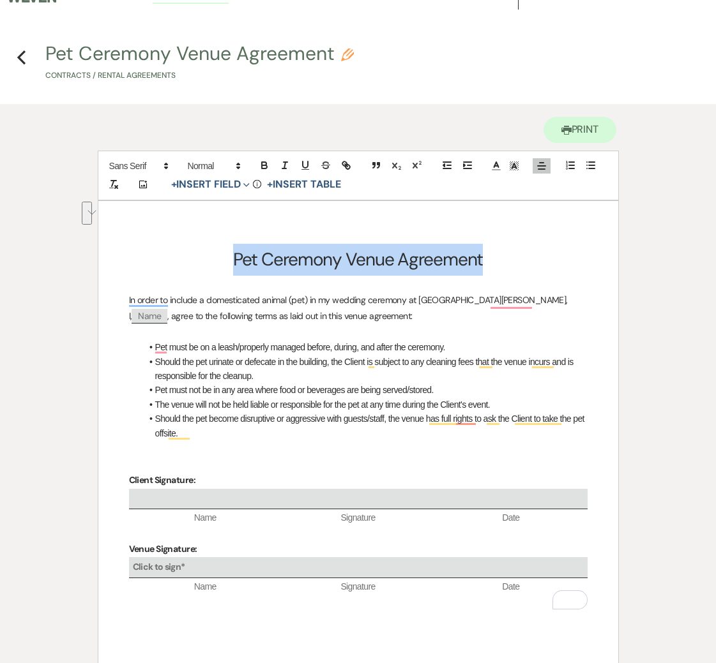
drag, startPoint x: 246, startPoint y: 257, endPoint x: 471, endPoint y: 275, distance: 226.0
click at [503, 262] on h1 "Pet Ceremony Venue Agreement" at bounding box center [358, 260] width 458 height 32
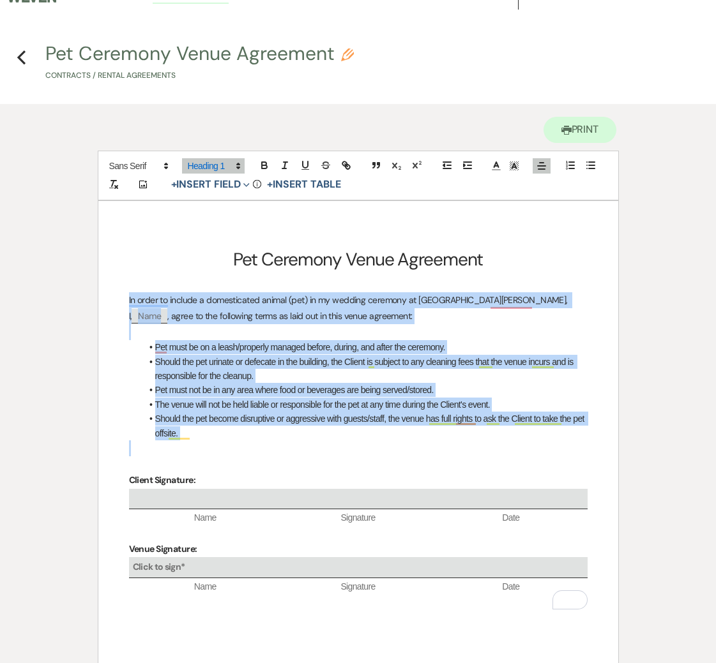
drag, startPoint x: 126, startPoint y: 294, endPoint x: 310, endPoint y: 441, distance: 235.7
click at [306, 442] on div "Pet Ceremony Venue Agreement In order to include a domesticated animal (pet) in…" at bounding box center [358, 436] width 520 height 470
click at [18, 52] on icon "Previous" at bounding box center [22, 57] width 10 height 15
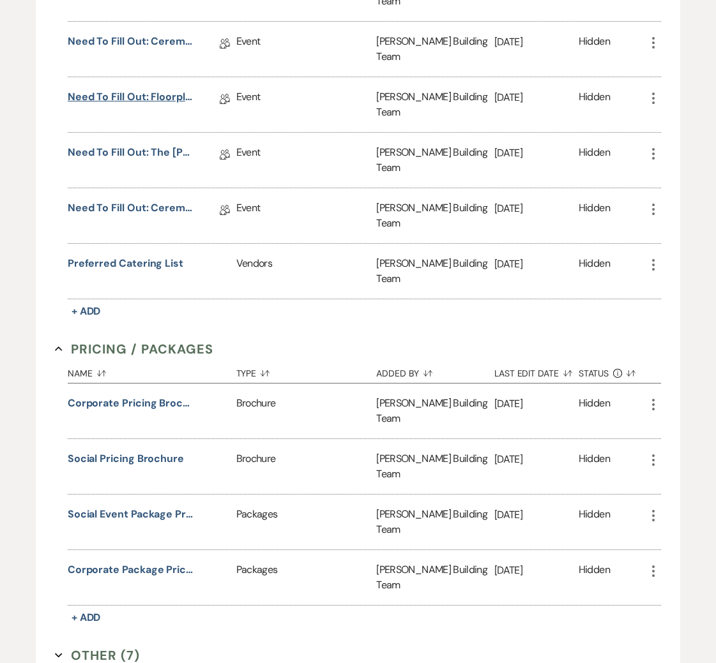
scroll to position [715, 0]
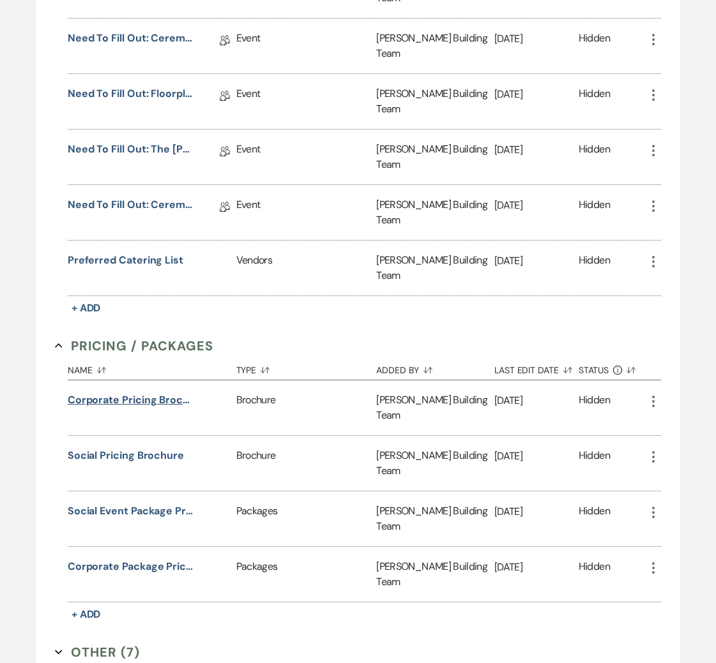
click at [147, 393] on button "Corporate Pricing Brochure" at bounding box center [132, 400] width 128 height 15
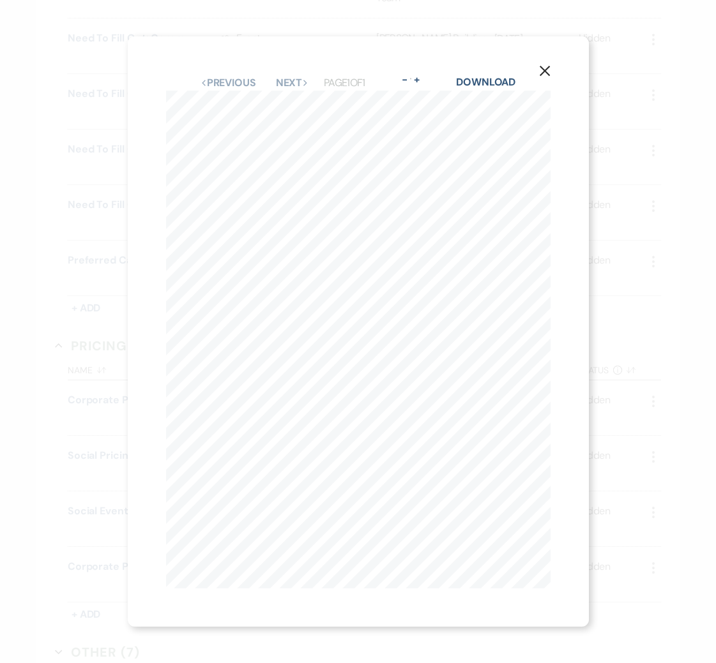
click at [716, 146] on html "Dashboard Manage Venues Expand The [PERSON_NAME] Building Bookings To Do Analyt…" at bounding box center [358, 69] width 716 height 1568
click at [497, 84] on link "Download" at bounding box center [485, 81] width 59 height 13
drag, startPoint x: 547, startPoint y: 69, endPoint x: 517, endPoint y: 84, distance: 33.7
click at [546, 69] on icon "X" at bounding box center [544, 70] width 11 height 11
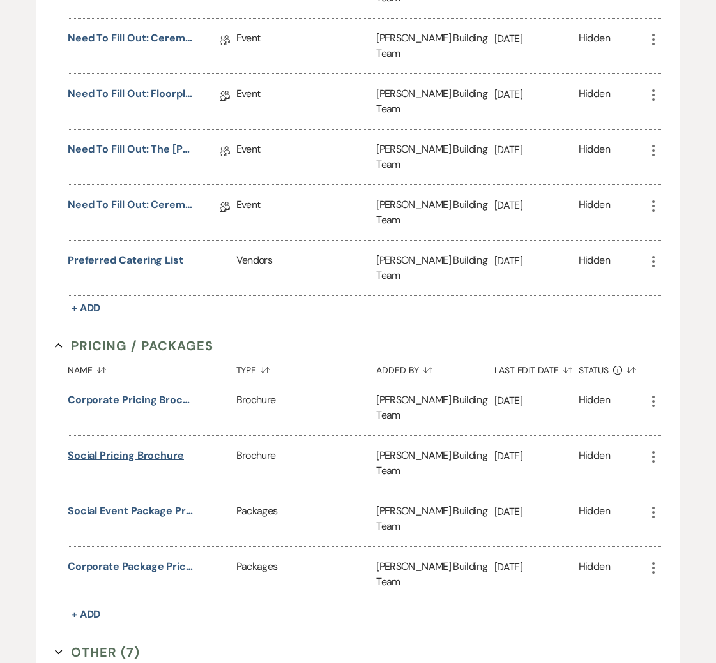
click at [149, 448] on button "Social Pricing Brochure" at bounding box center [126, 455] width 116 height 15
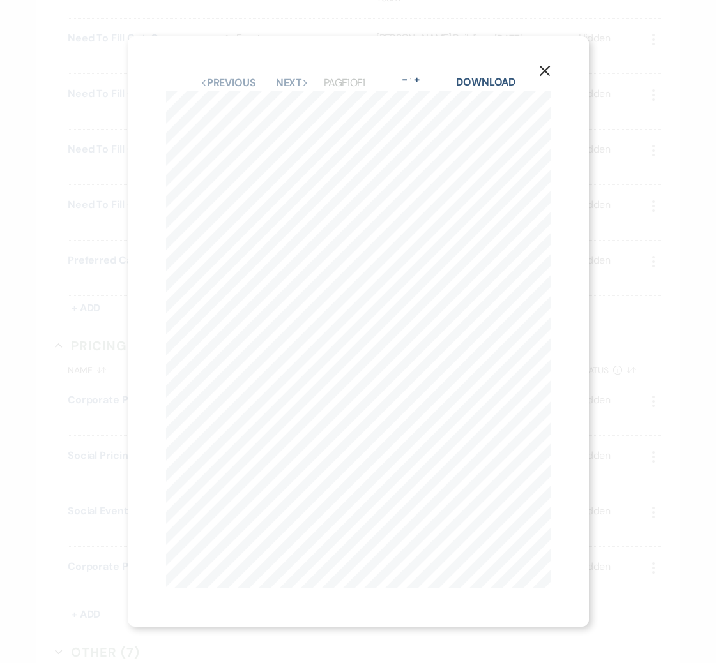
click at [544, 70] on icon "X" at bounding box center [544, 70] width 11 height 11
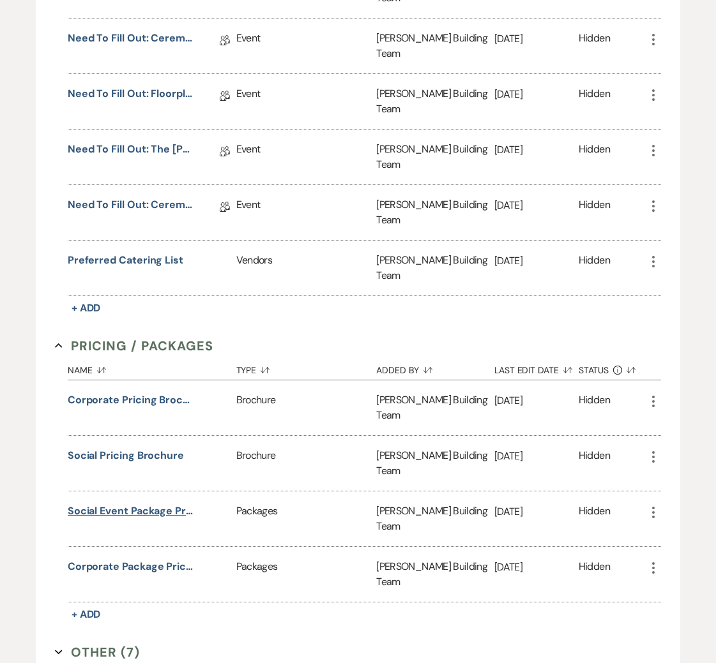
click at [149, 504] on button "Social Event Package Pricing" at bounding box center [132, 511] width 128 height 15
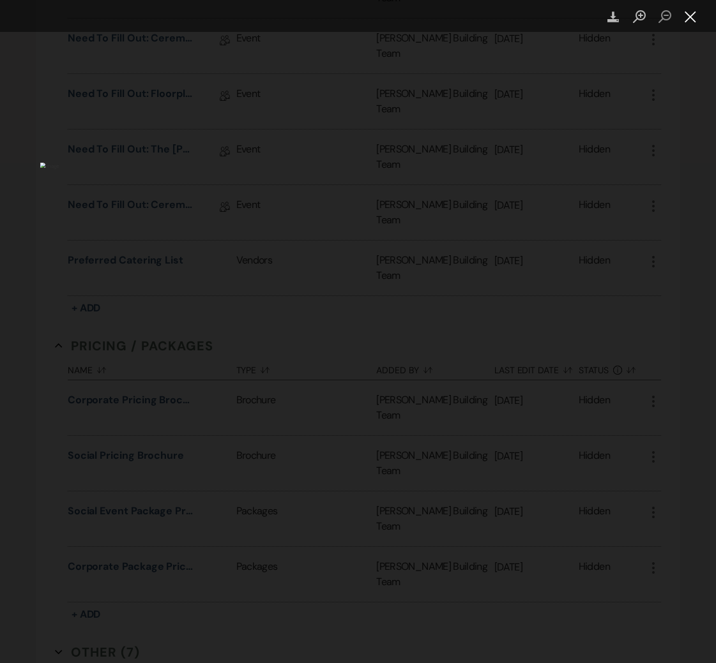
click at [697, 14] on button "Close lightbox" at bounding box center [690, 17] width 26 height 22
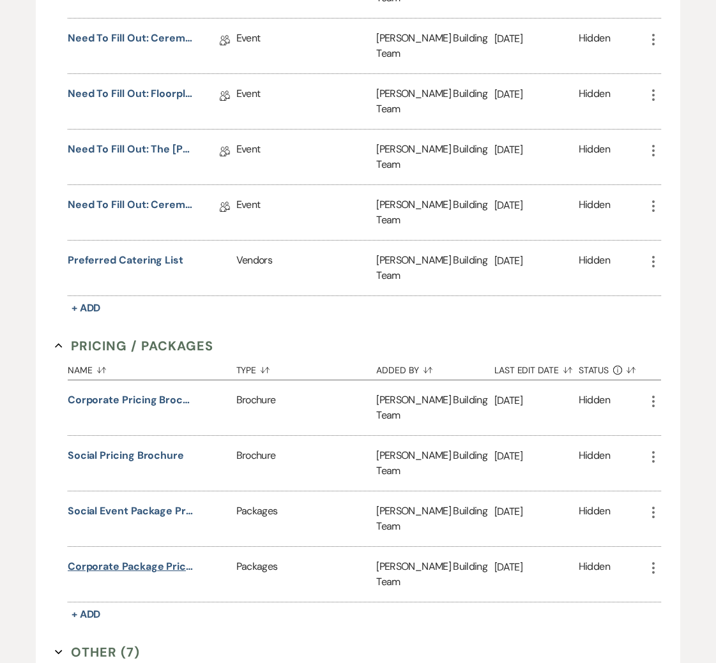
click at [121, 559] on button "Corporate Package Pricing" at bounding box center [132, 566] width 128 height 15
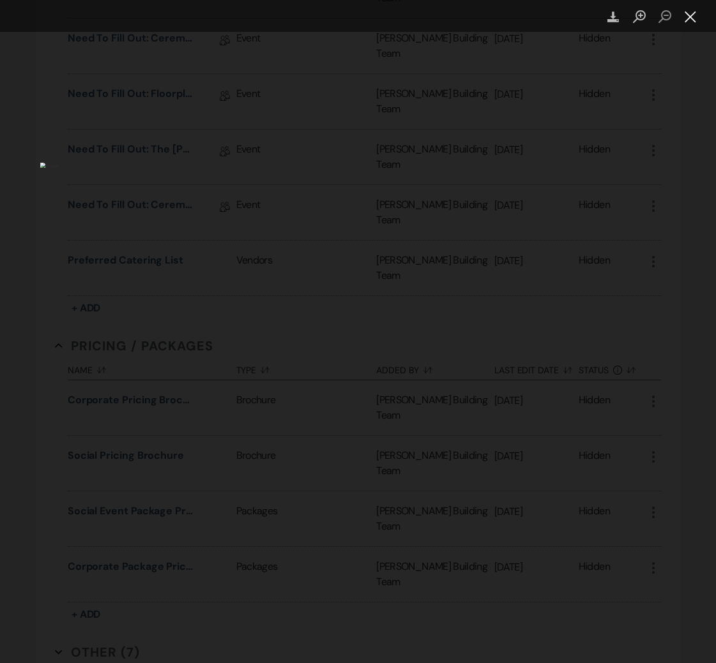
drag, startPoint x: 681, startPoint y: 13, endPoint x: 698, endPoint y: 18, distance: 17.2
click at [684, 14] on button "Close lightbox" at bounding box center [690, 17] width 26 height 22
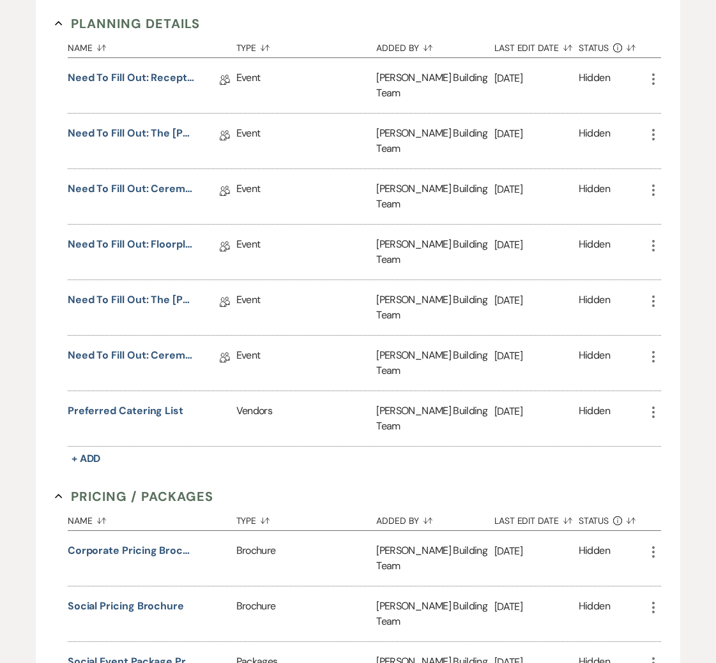
scroll to position [562, 0]
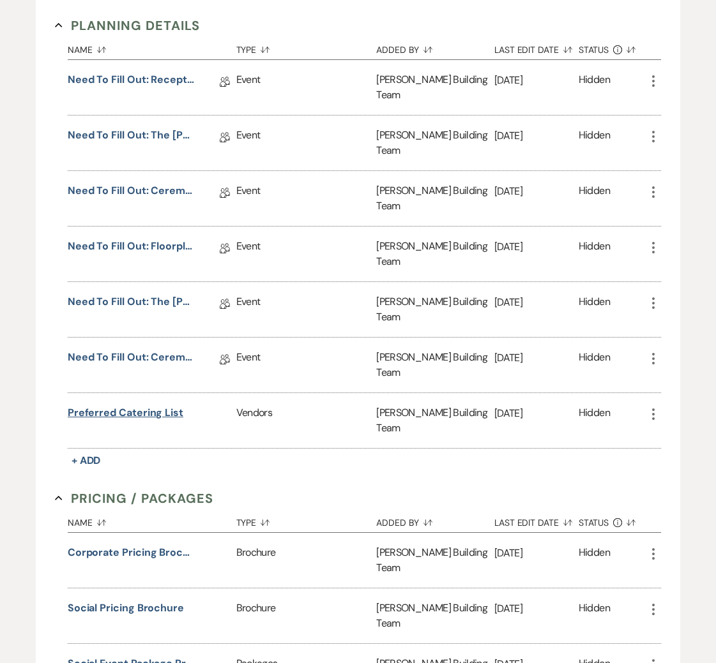
click at [129, 405] on button "Preferred Catering List" at bounding box center [126, 412] width 116 height 15
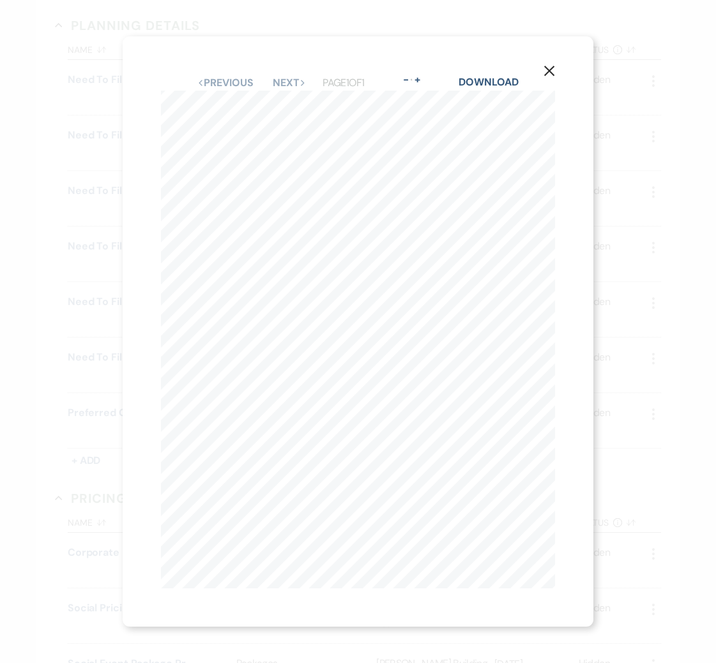
scroll to position [0, 244]
click at [552, 71] on icon "X" at bounding box center [548, 70] width 11 height 11
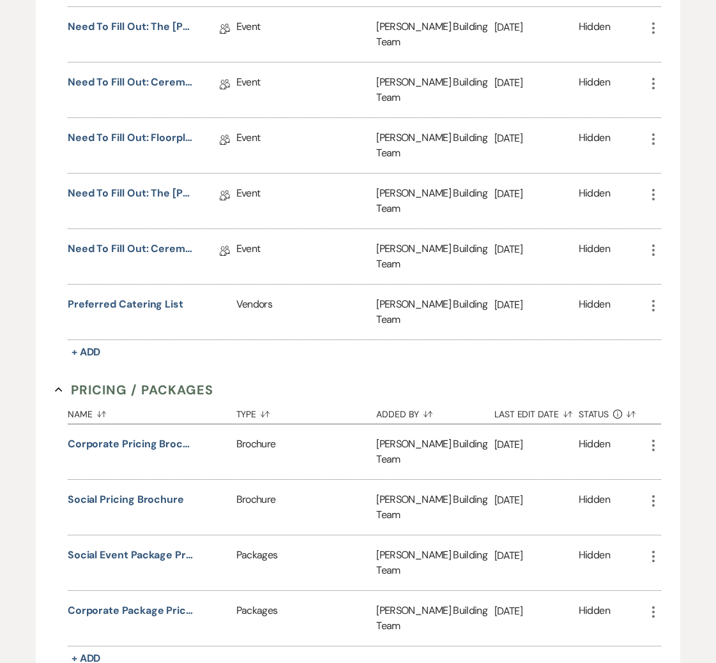
scroll to position [724, 0]
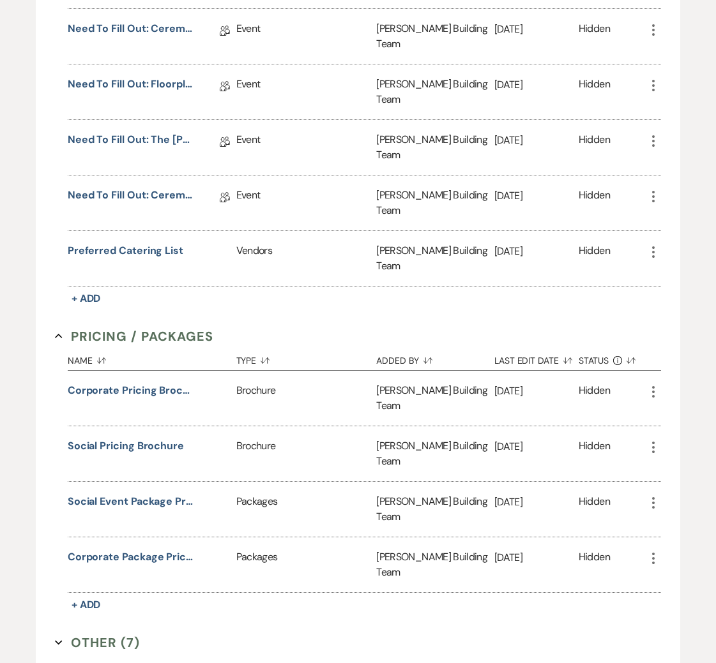
click at [66, 633] on button "Other (7) Expand" at bounding box center [97, 642] width 85 height 19
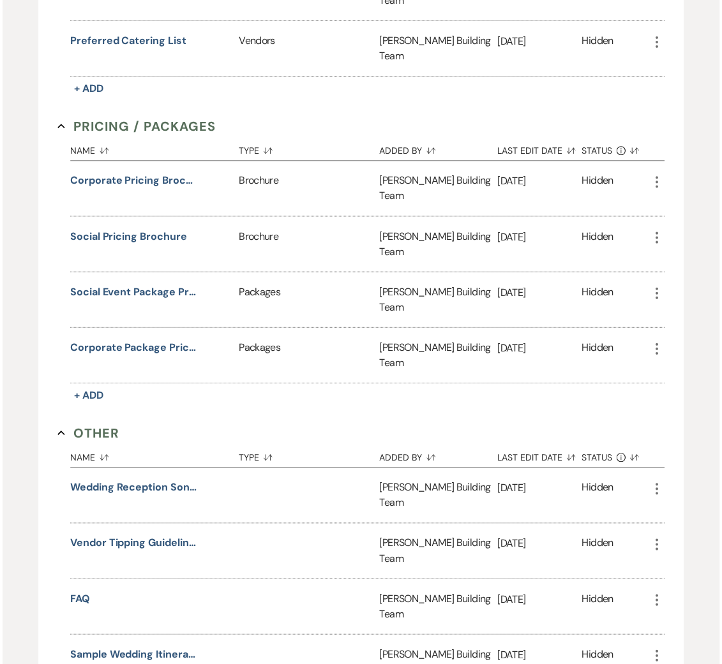
scroll to position [989, 0]
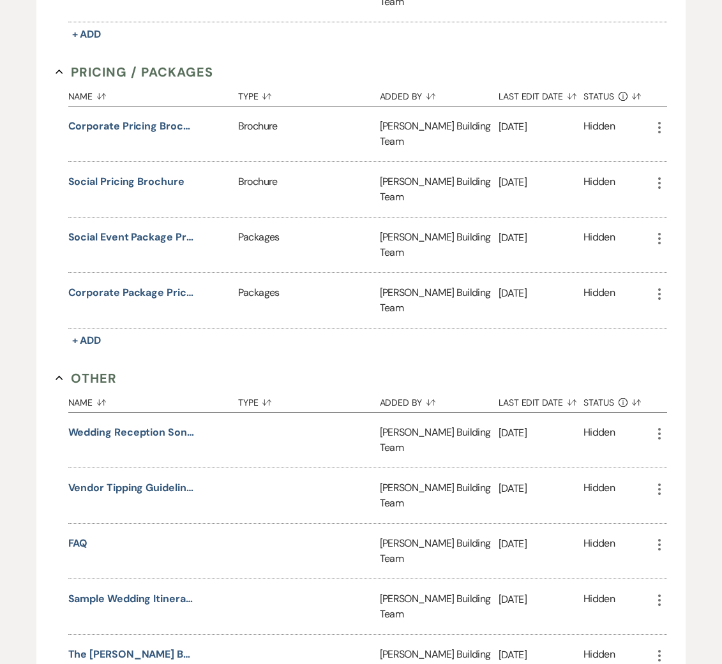
click at [82, 369] on button "Other Collapse" at bounding box center [87, 378] width 62 height 19
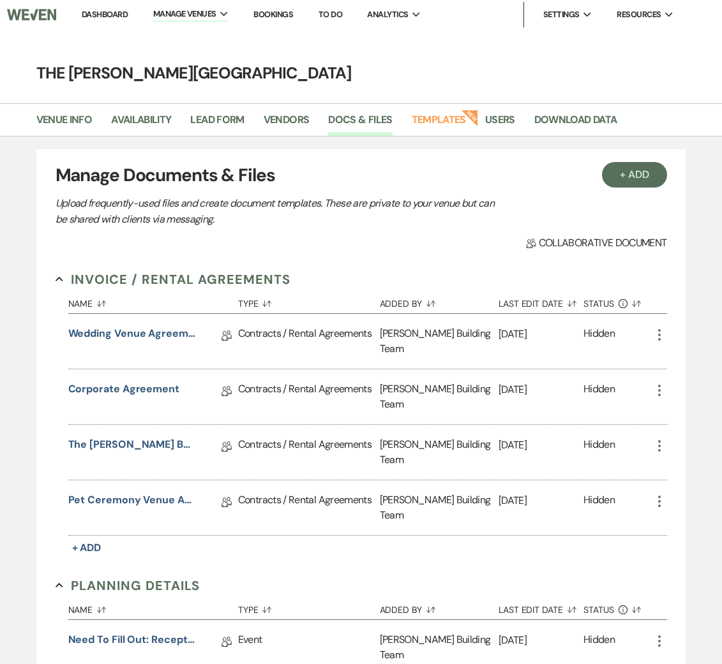
scroll to position [0, 0]
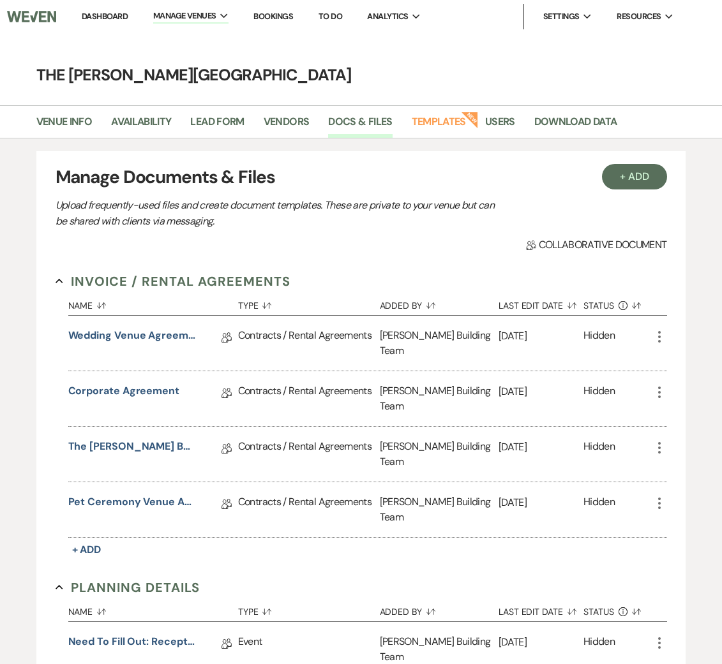
drag, startPoint x: 507, startPoint y: 82, endPoint x: 343, endPoint y: 94, distance: 165.1
click at [507, 82] on h4 "The [PERSON_NAME][GEOGRAPHIC_DATA]" at bounding box center [361, 75] width 722 height 22
click at [64, 119] on link "Venue Info" at bounding box center [64, 126] width 56 height 24
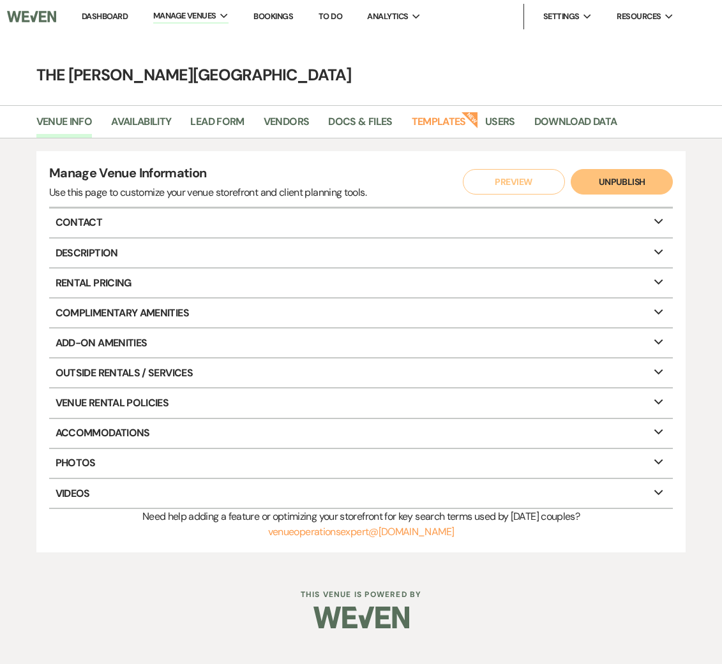
click at [110, 283] on p "Rental Pricing Expand" at bounding box center [361, 283] width 624 height 29
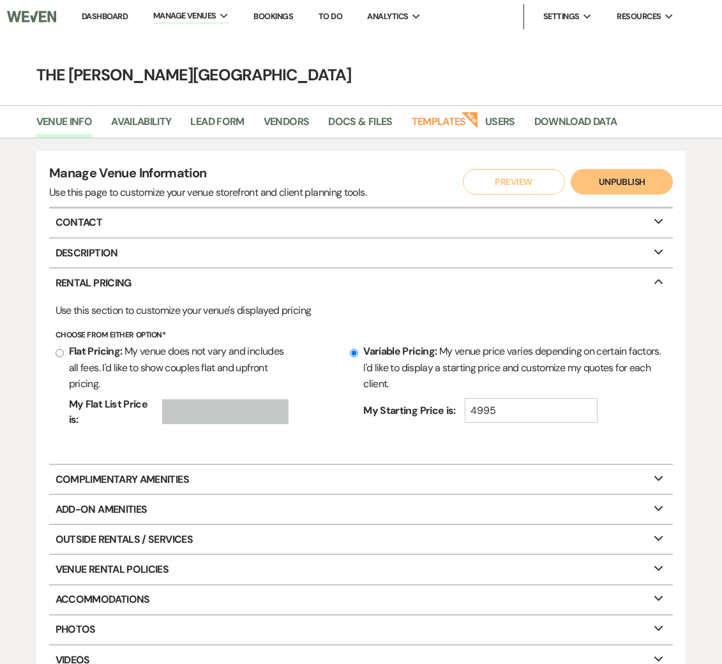
click at [110, 283] on p "Rental Pricing Collapse" at bounding box center [361, 283] width 624 height 29
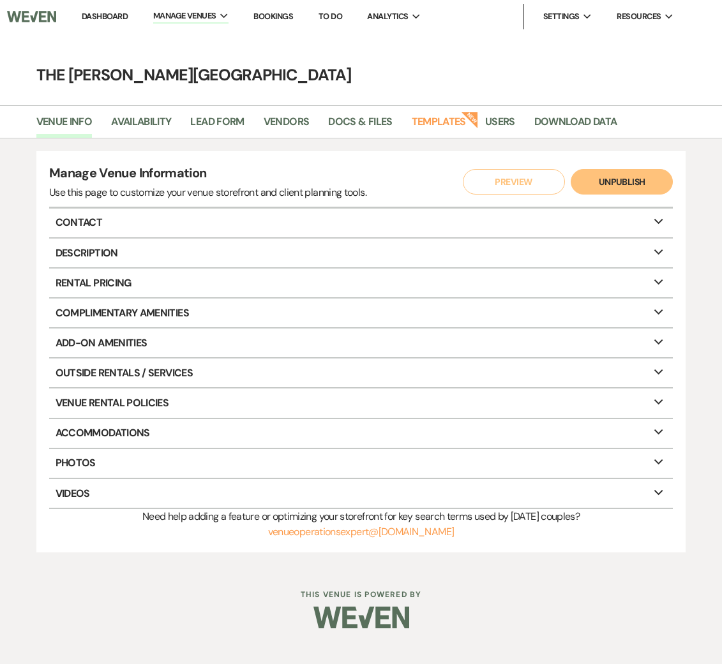
click at [110, 280] on p "Rental Pricing Expand" at bounding box center [361, 283] width 624 height 29
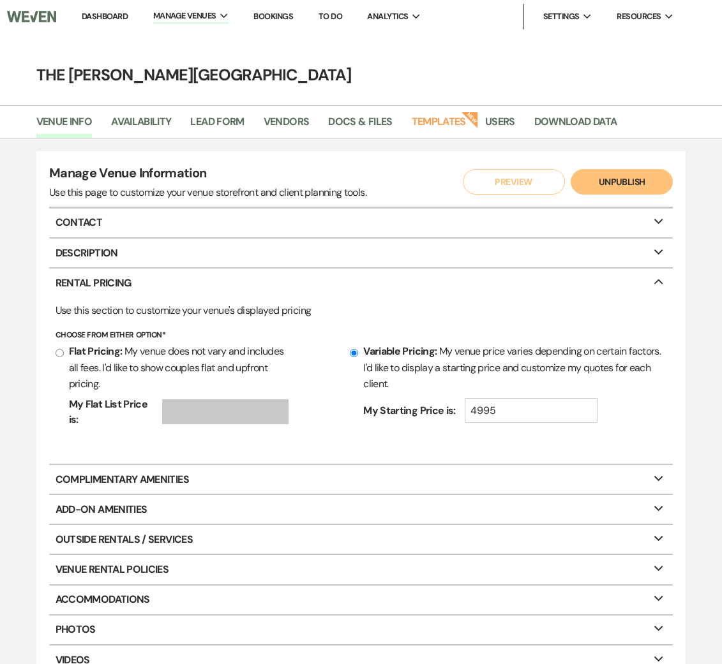
drag, startPoint x: 106, startPoint y: 274, endPoint x: 101, endPoint y: 263, distance: 12.3
click at [106, 274] on p "Rental Pricing Collapse" at bounding box center [361, 283] width 624 height 29
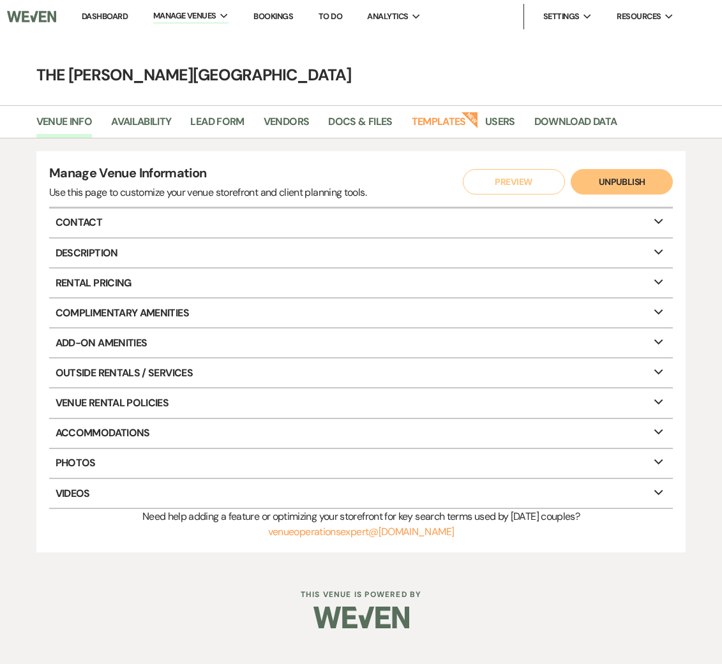
click at [99, 257] on p "Description Expand" at bounding box center [361, 253] width 624 height 29
select select "26"
select select "6"
select select "29"
select select "2"
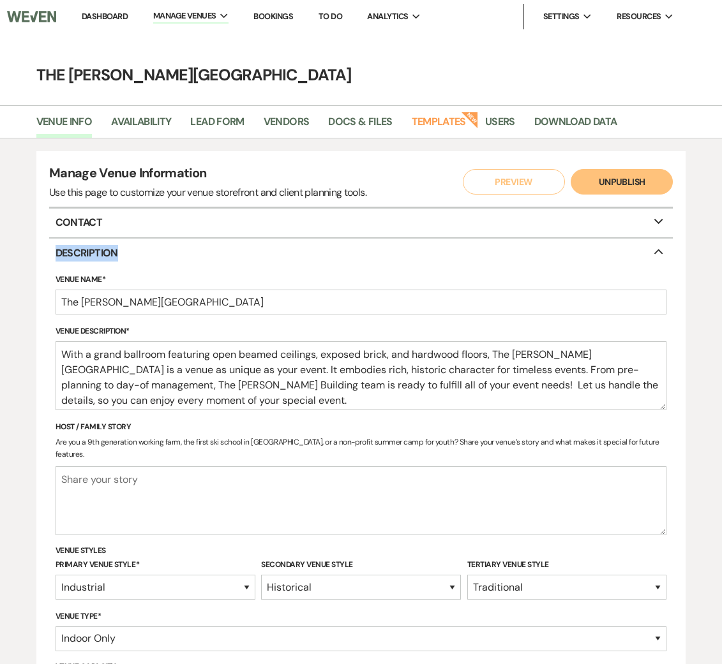
click at [99, 257] on p "Description Collapse" at bounding box center [361, 253] width 624 height 29
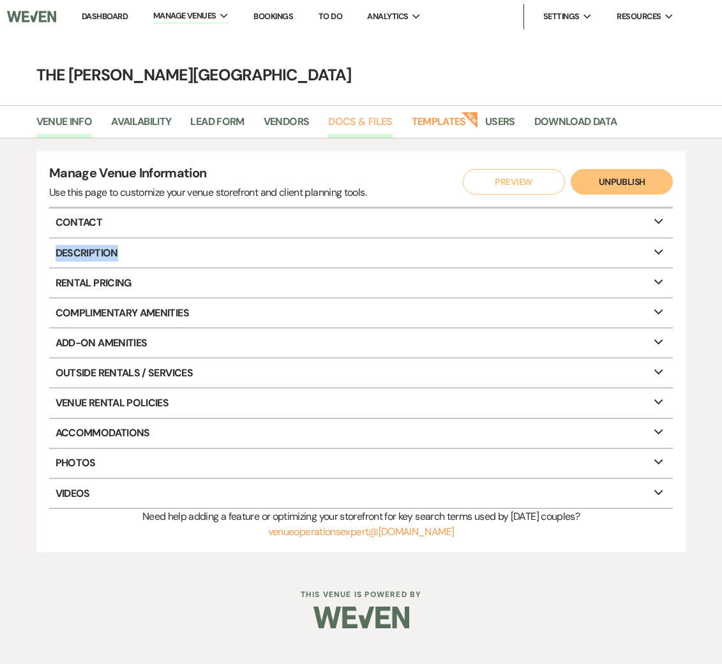
click at [364, 121] on link "Docs & Files" at bounding box center [360, 126] width 64 height 24
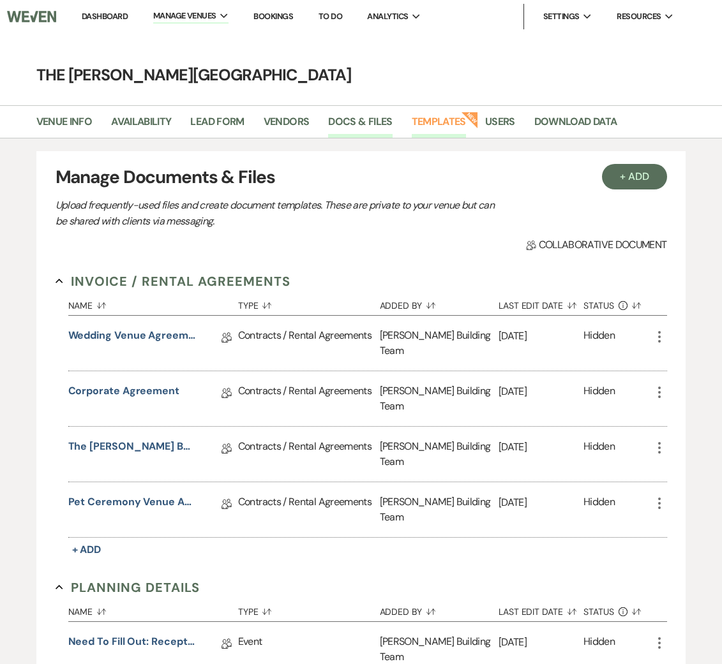
click at [458, 121] on link "Templates" at bounding box center [439, 126] width 54 height 24
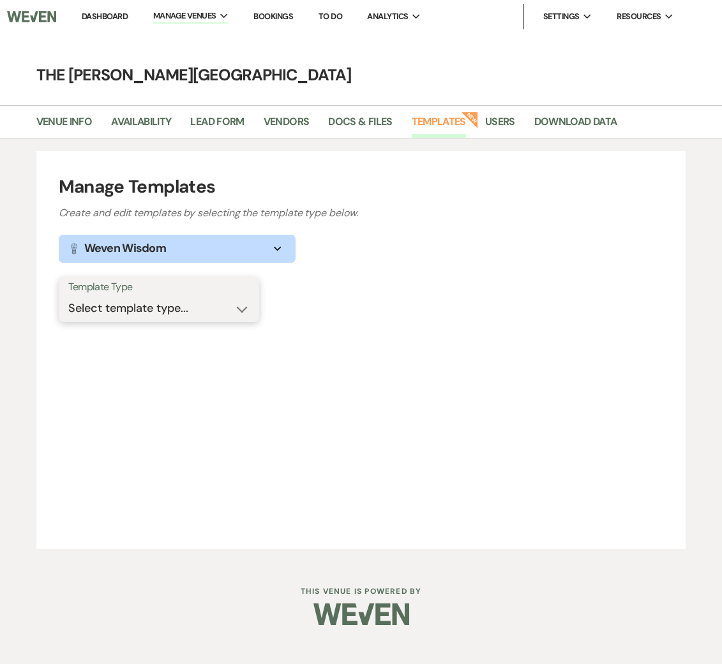
click at [158, 301] on select "Select template type... Task List Message Templates Payment Plan Inventory Item…" at bounding box center [158, 308] width 181 height 25
click at [224, 241] on button "Lightbulb Weven Wisdom Expand" at bounding box center [177, 249] width 237 height 28
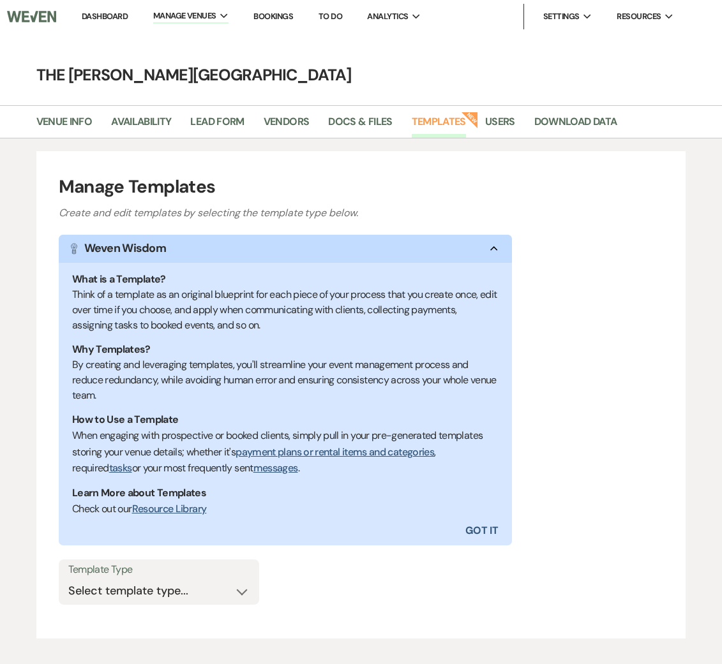
click at [224, 241] on button "Lightbulb Weven Wisdom Collapse" at bounding box center [286, 249] width 454 height 28
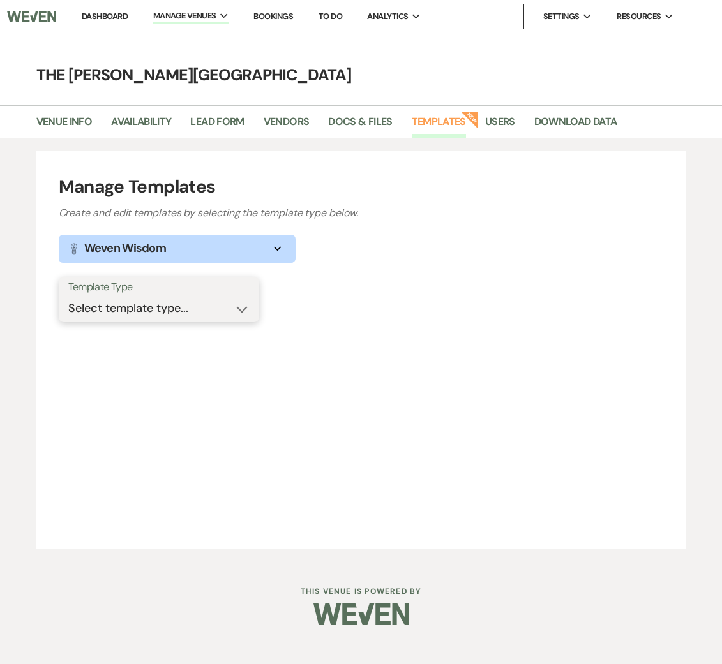
click at [175, 307] on select "Select template type... Task List Message Templates Payment Plan Inventory Item…" at bounding box center [158, 308] width 181 height 25
drag, startPoint x: 158, startPoint y: 287, endPoint x: 155, endPoint y: 294, distance: 8.1
click at [157, 293] on label "Template Type" at bounding box center [158, 287] width 181 height 19
click at [155, 303] on select "Select template type... Task List Message Templates Payment Plan Inventory Item…" at bounding box center [158, 308] width 181 height 25
select select "Message Templates"
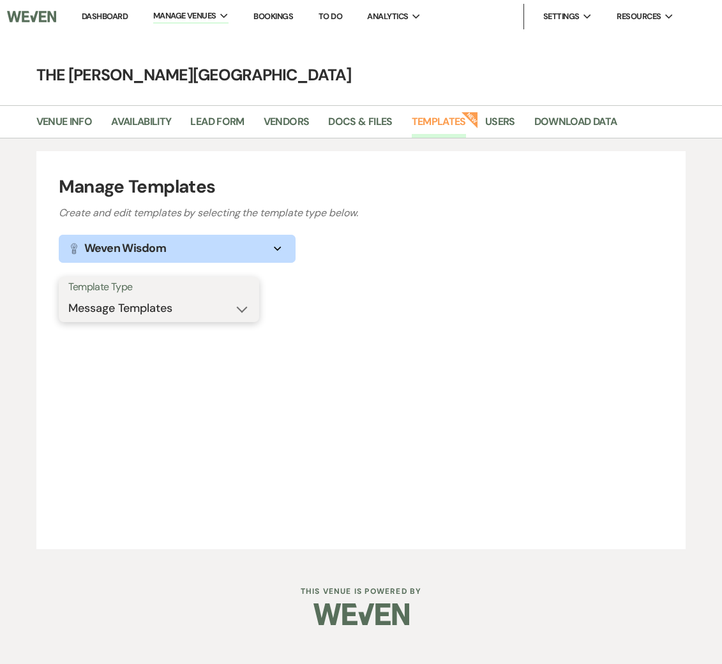
click at [68, 296] on select "Select template type... Task List Message Templates Payment Plan Inventory Item…" at bounding box center [158, 308] width 181 height 25
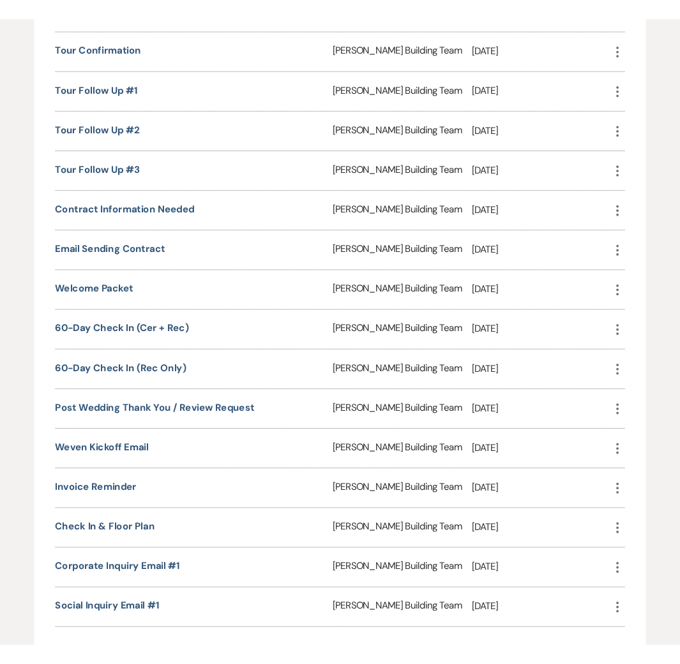
scroll to position [887, 0]
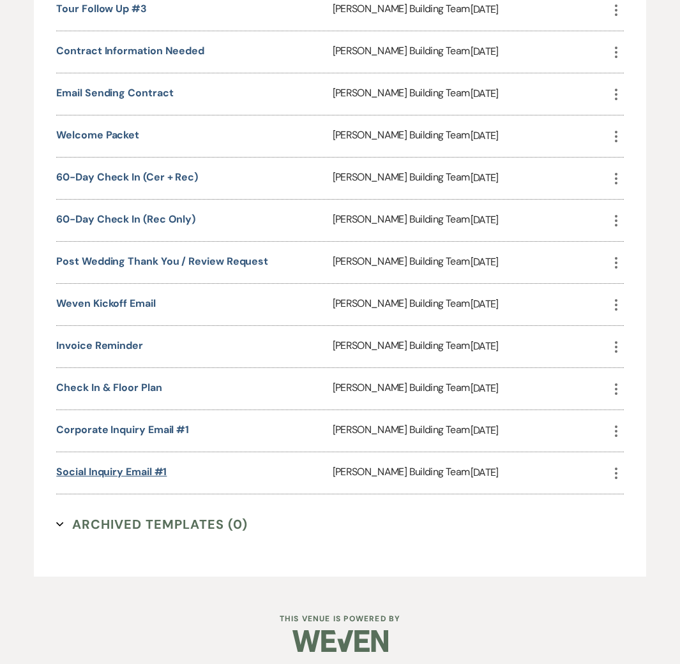
click at [103, 468] on link "Social Inquiry Email #1" at bounding box center [111, 471] width 110 height 13
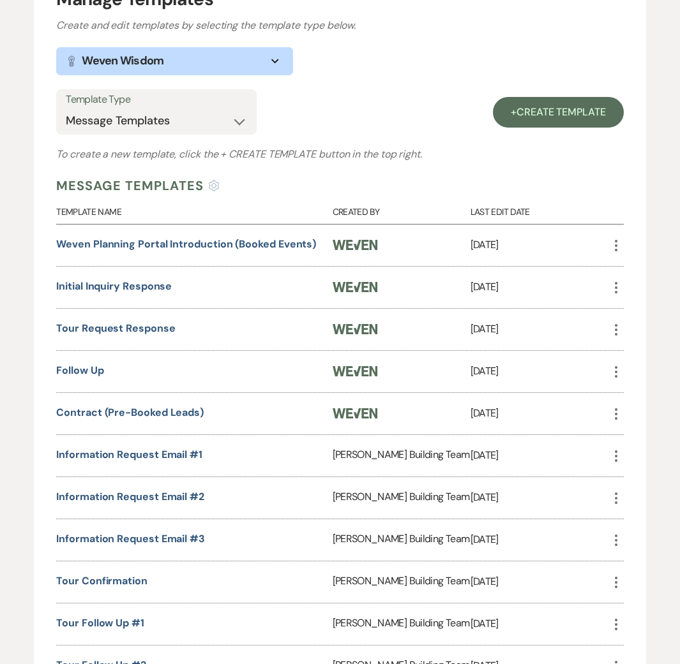
scroll to position [190, 0]
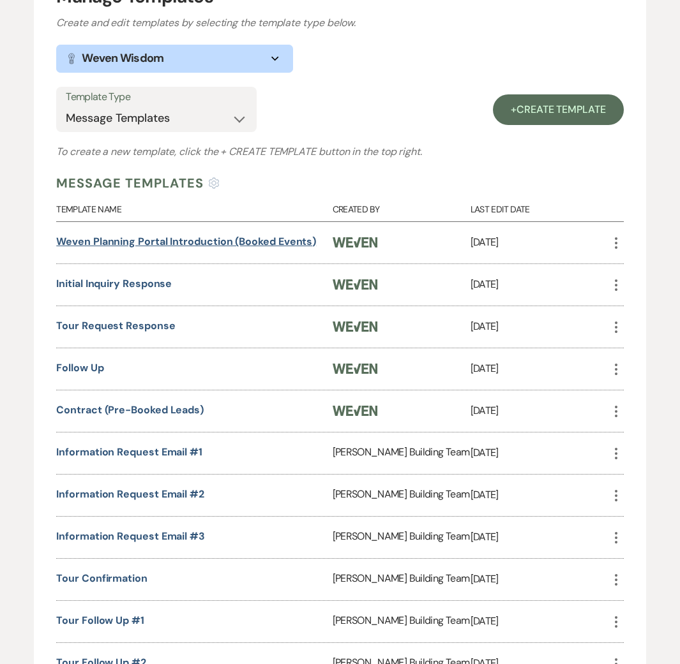
click at [177, 239] on link "Weven Planning Portal Introduction (Booked Events)" at bounding box center [186, 241] width 260 height 13
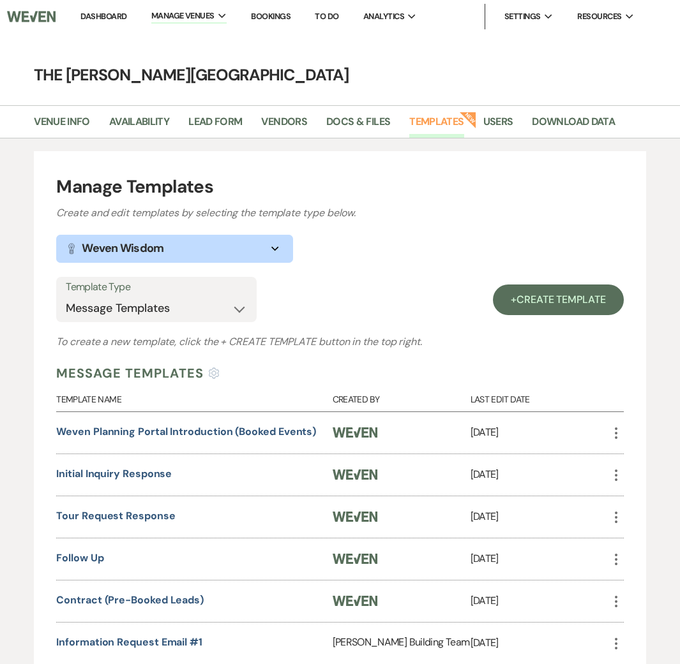
click at [427, 120] on link "Templates" at bounding box center [436, 126] width 54 height 24
select select
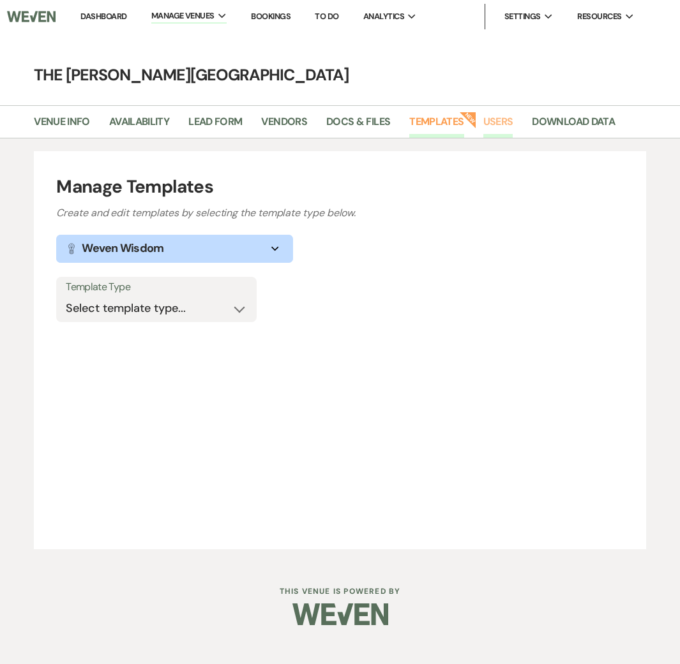
click at [496, 125] on link "Users" at bounding box center [498, 126] width 30 height 24
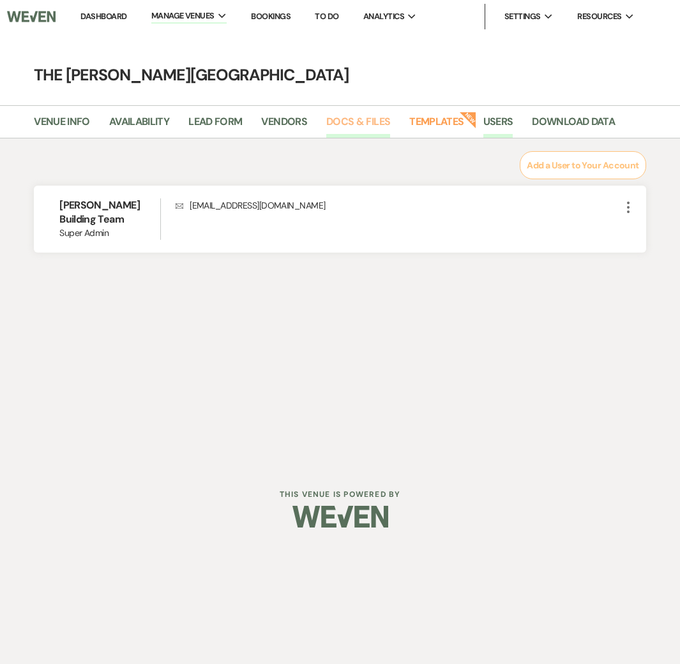
click at [368, 121] on link "Docs & Files" at bounding box center [358, 126] width 64 height 24
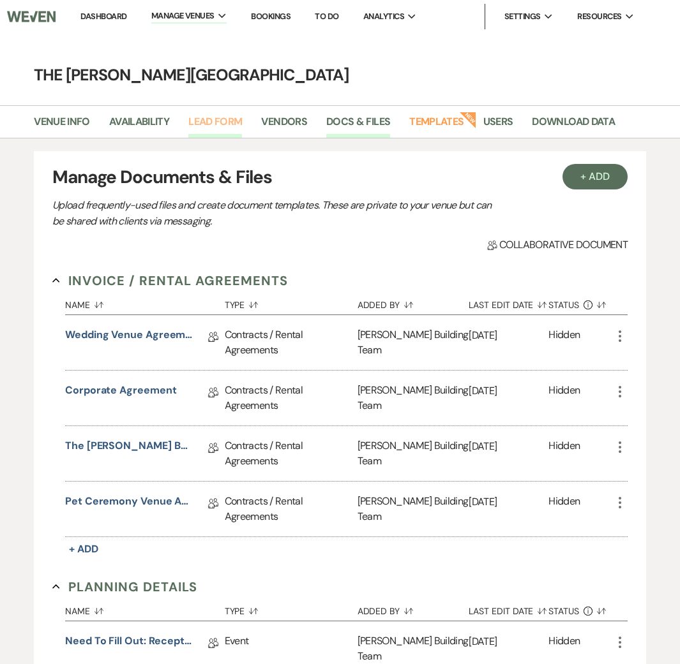
click at [220, 119] on link "Lead Form" at bounding box center [215, 126] width 54 height 24
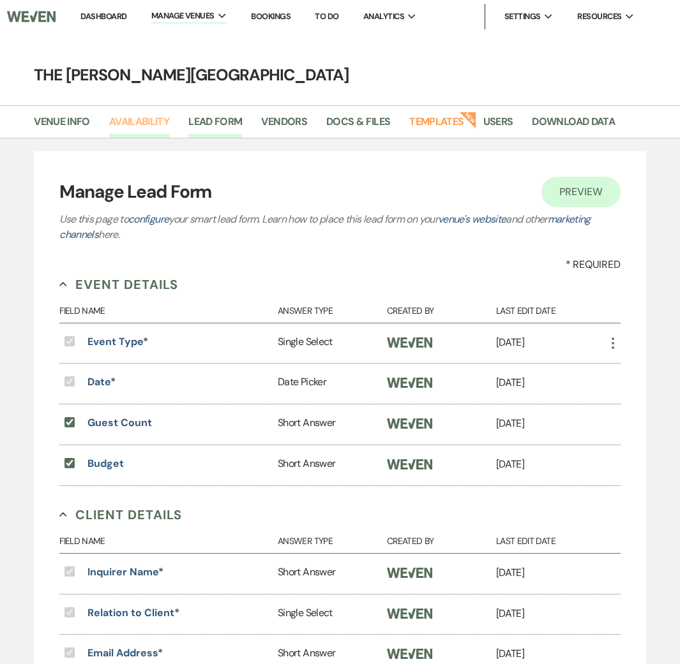
click at [140, 127] on link "Availability" at bounding box center [139, 126] width 60 height 24
select select "2"
select select "2026"
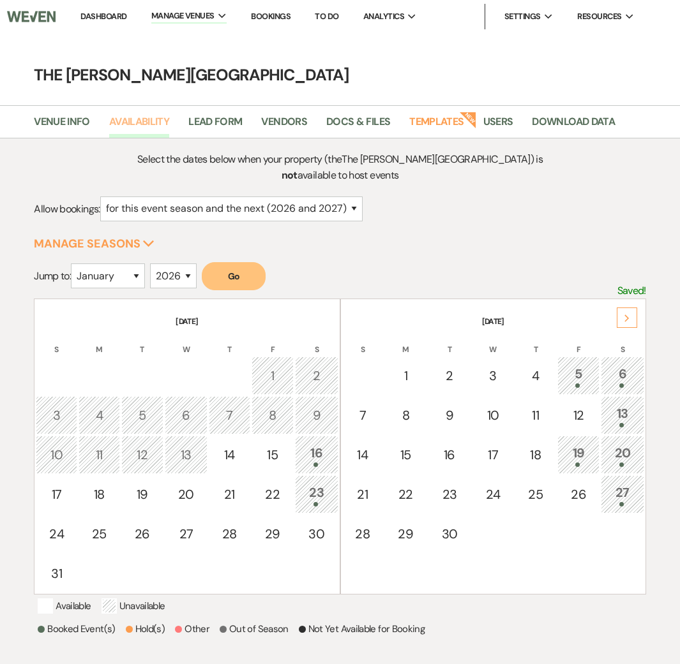
scroll to position [7, 0]
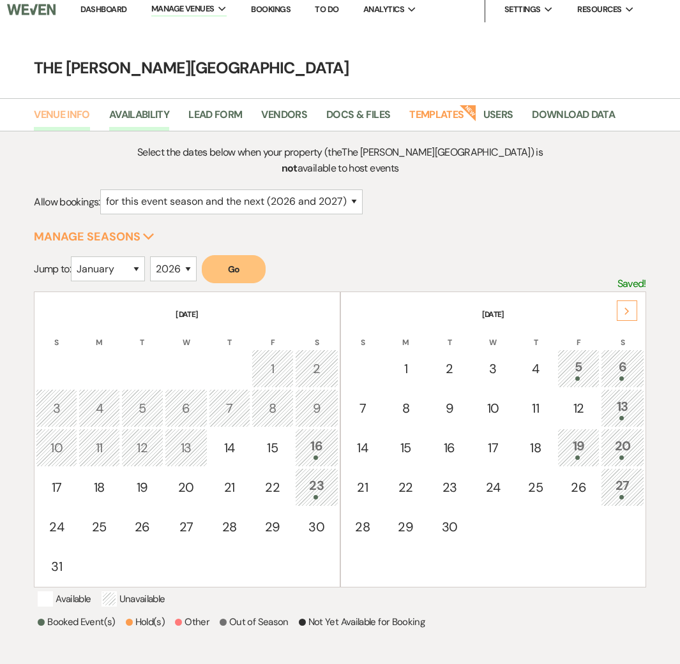
click at [47, 118] on link "Venue Info" at bounding box center [62, 119] width 56 height 24
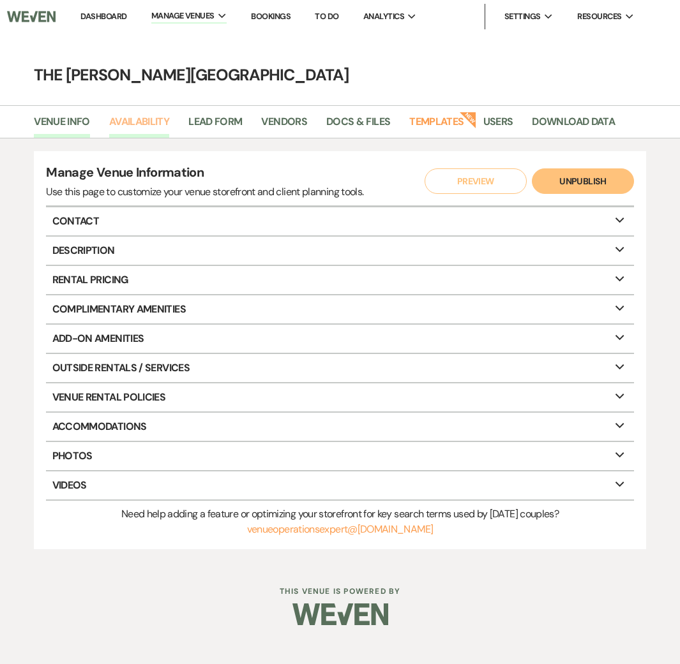
click at [149, 122] on link "Availability" at bounding box center [139, 126] width 60 height 24
select select "2"
select select "2026"
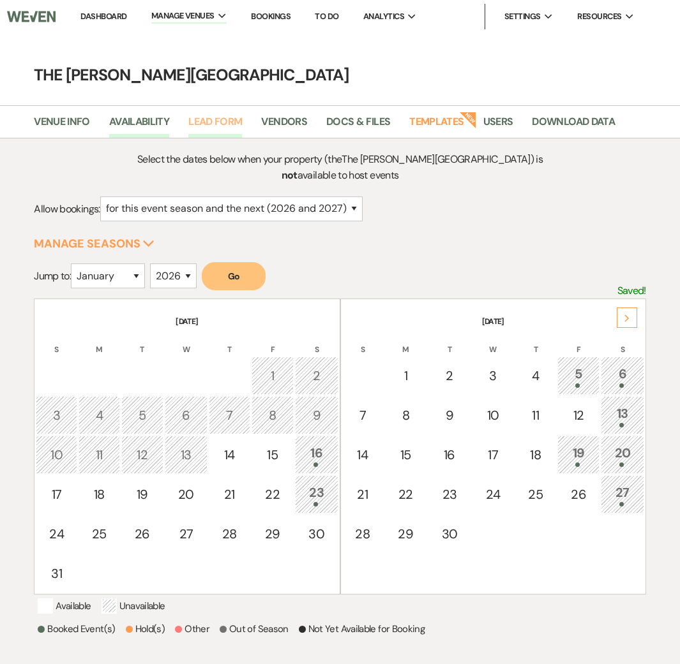
click at [209, 126] on link "Lead Form" at bounding box center [215, 126] width 54 height 24
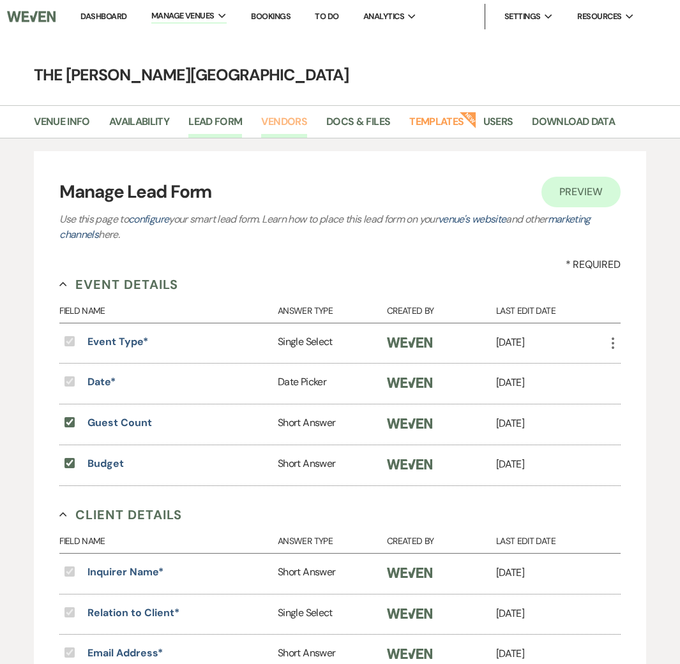
click at [278, 123] on link "Vendors" at bounding box center [284, 126] width 46 height 24
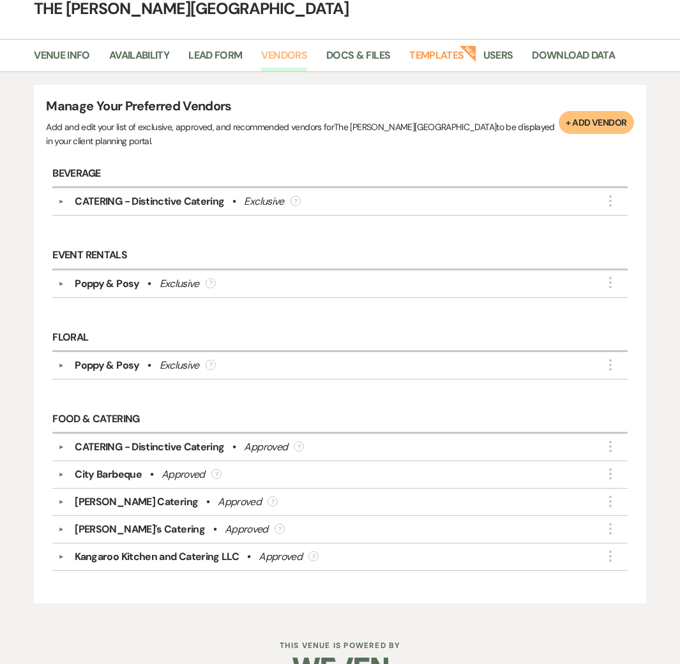
scroll to position [65, 0]
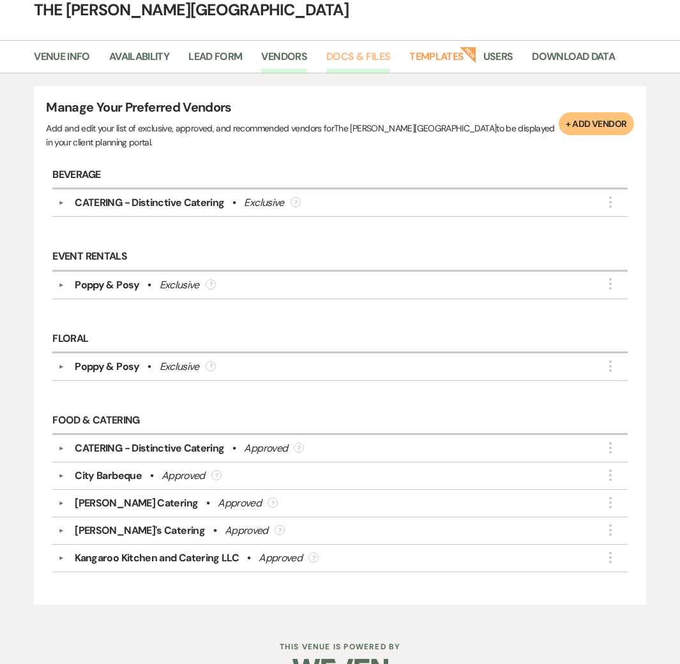
click at [373, 66] on link "Docs & Files" at bounding box center [358, 61] width 64 height 24
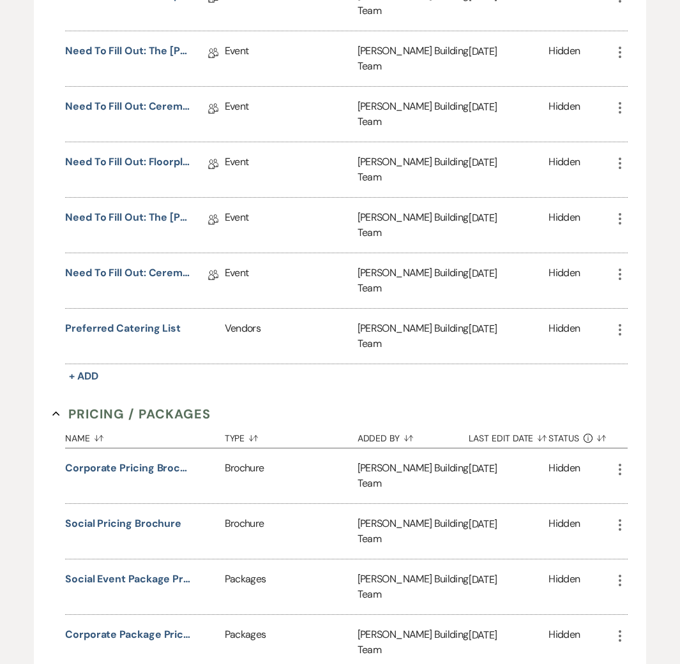
scroll to position [767, 0]
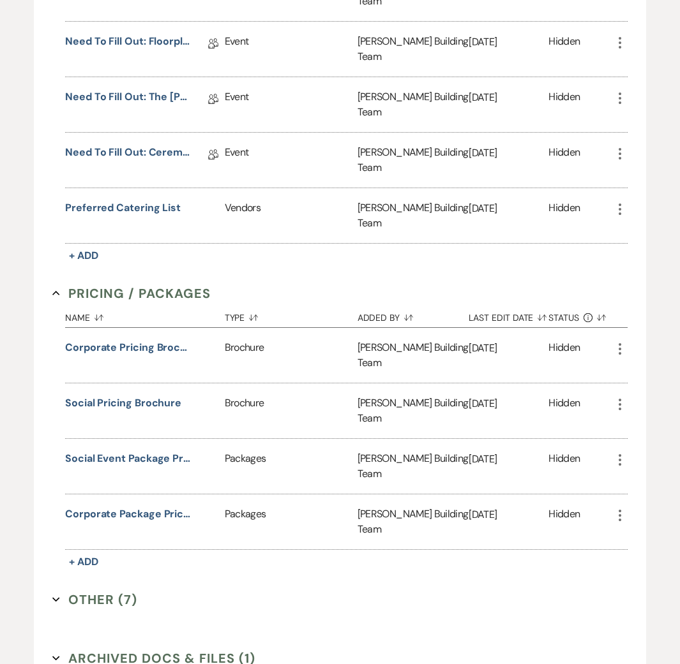
click at [87, 649] on button "Archived Docs & Files (1) Expand" at bounding box center [153, 658] width 203 height 19
click at [87, 649] on button "Archived Docs & Files Collapse" at bounding box center [143, 658] width 183 height 19
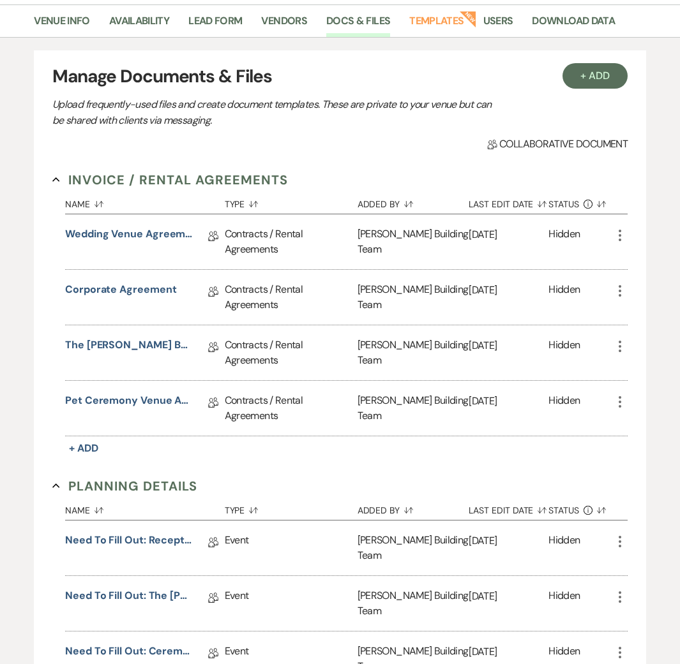
scroll to position [0, 0]
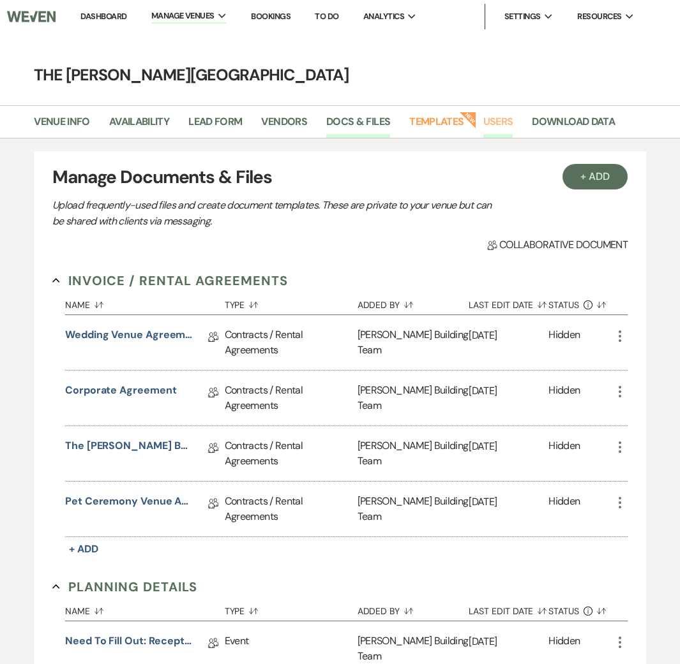
click at [493, 118] on link "Users" at bounding box center [498, 126] width 30 height 24
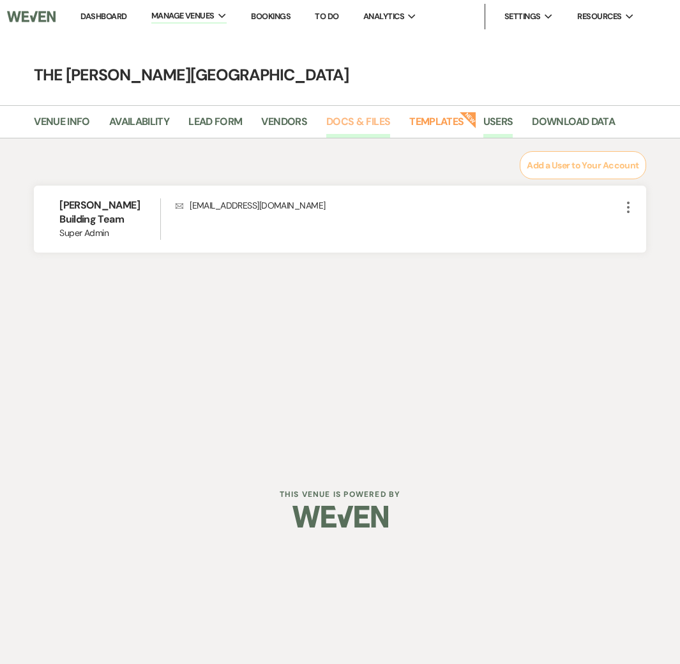
click at [371, 122] on link "Docs & Files" at bounding box center [358, 126] width 64 height 24
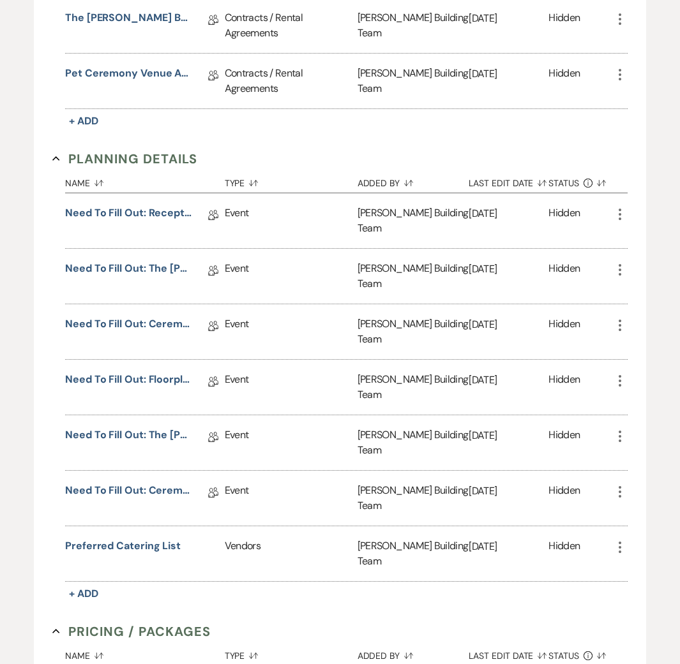
scroll to position [431, 0]
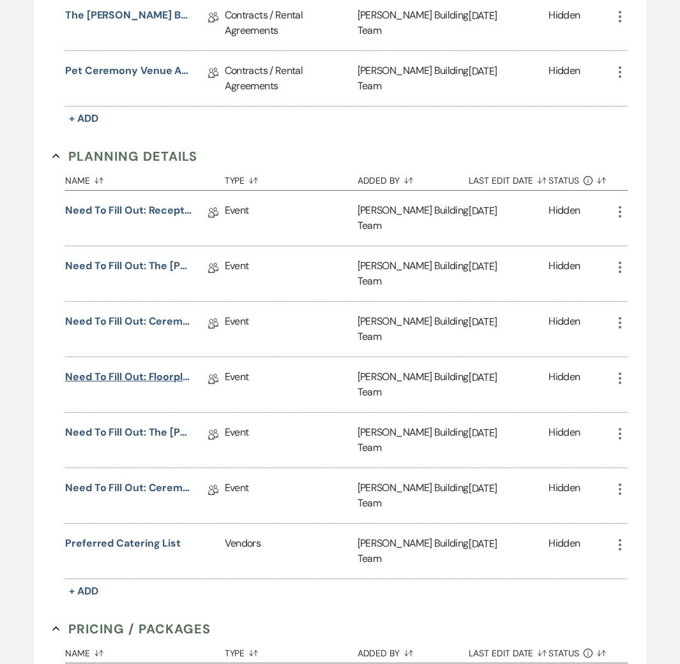
click at [143, 370] on link "Need to Fill Out: Floorplan Details" at bounding box center [129, 380] width 128 height 20
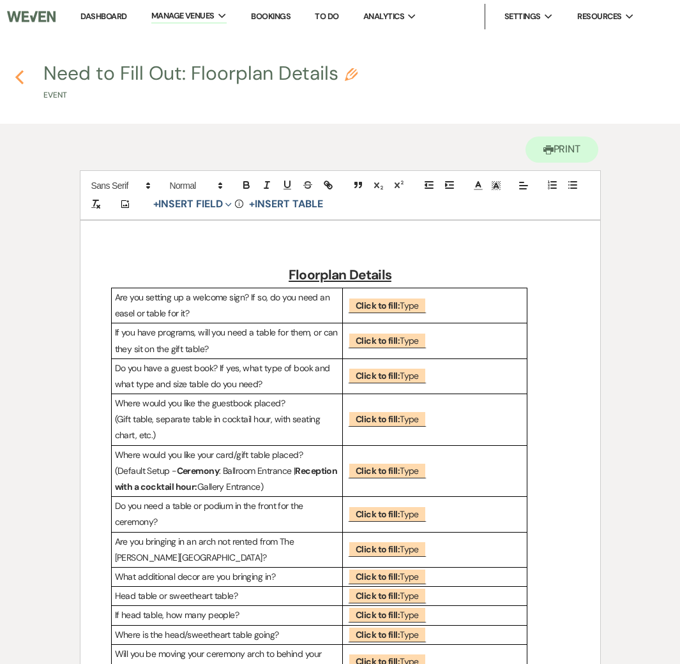
drag, startPoint x: 31, startPoint y: 142, endPoint x: 20, endPoint y: 75, distance: 68.4
click at [22, 119] on main "Previous Need to Fill Out: Floorplan Details Pencil Event Printer Print Add Pho…" at bounding box center [340, 573] width 680 height 1081
click at [20, 71] on icon "Previous" at bounding box center [20, 77] width 10 height 15
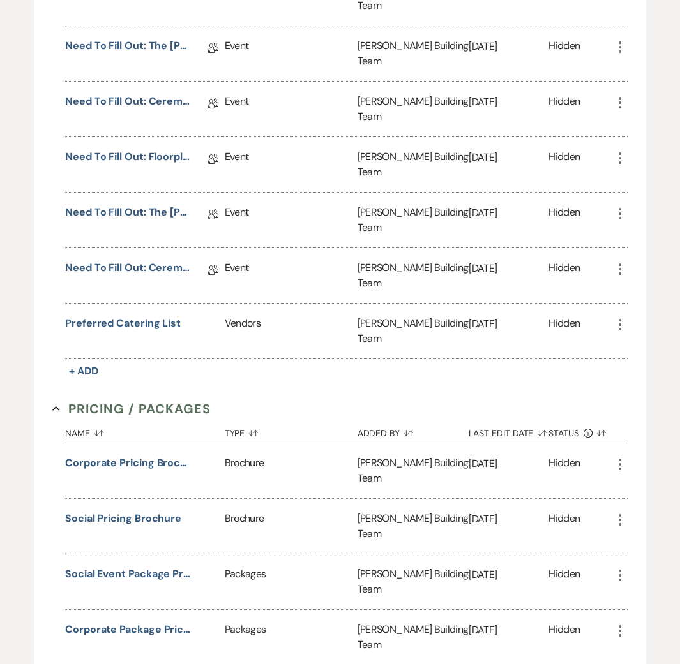
scroll to position [723, 0]
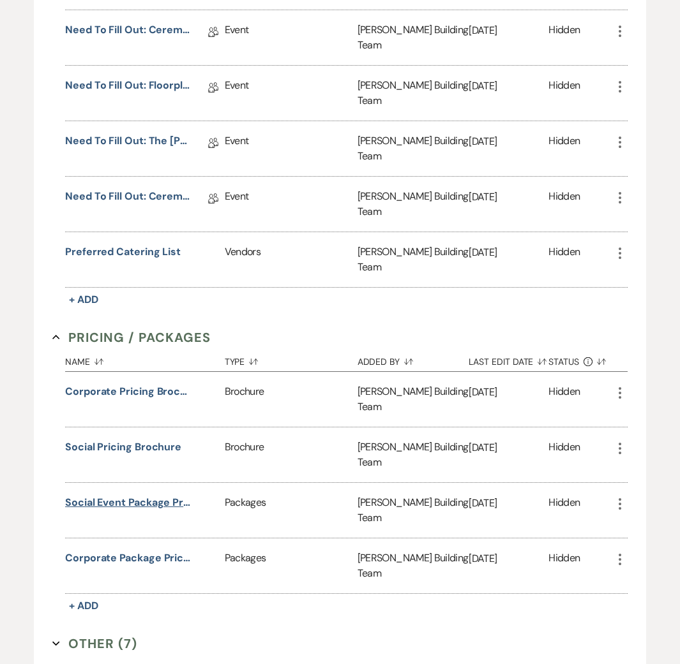
click at [154, 495] on button "Social Event Package Pricing" at bounding box center [129, 502] width 128 height 15
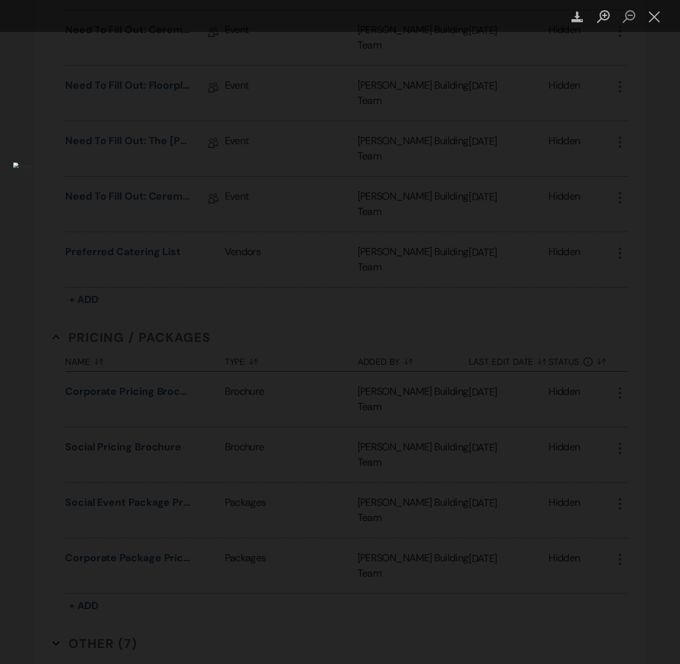
click at [55, 309] on div "Lightbox" at bounding box center [340, 332] width 680 height 664
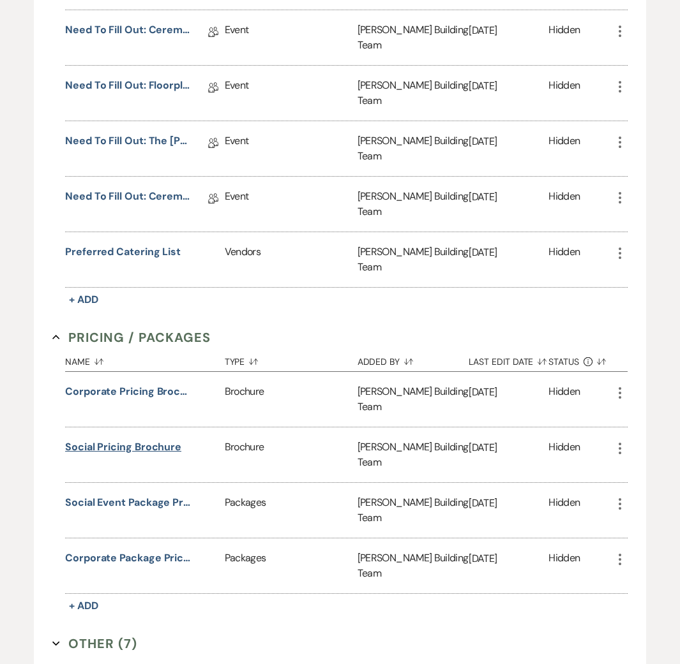
click at [115, 440] on button "Social Pricing Brochure" at bounding box center [123, 447] width 116 height 15
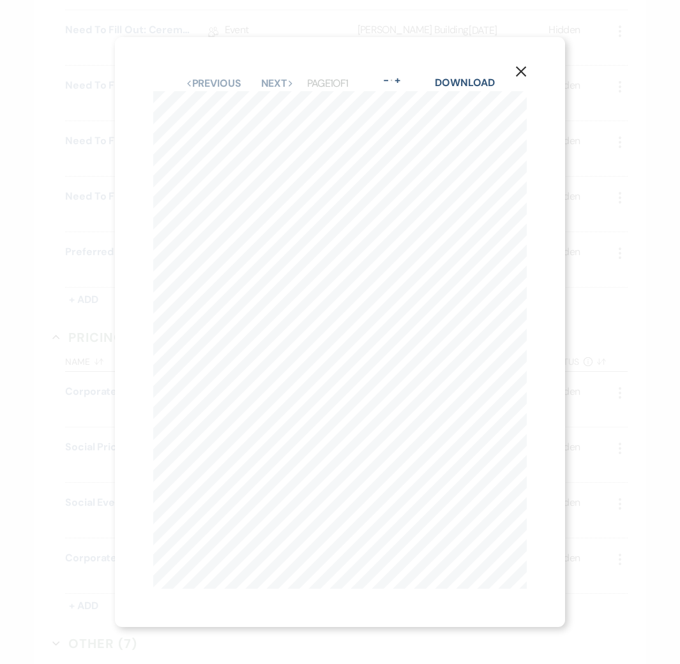
click at [73, 330] on div "X Previous Previous Next Next Page 1 of 1 - Zoom + Download ENTIRE VENUE BALLRO…" at bounding box center [340, 332] width 680 height 664
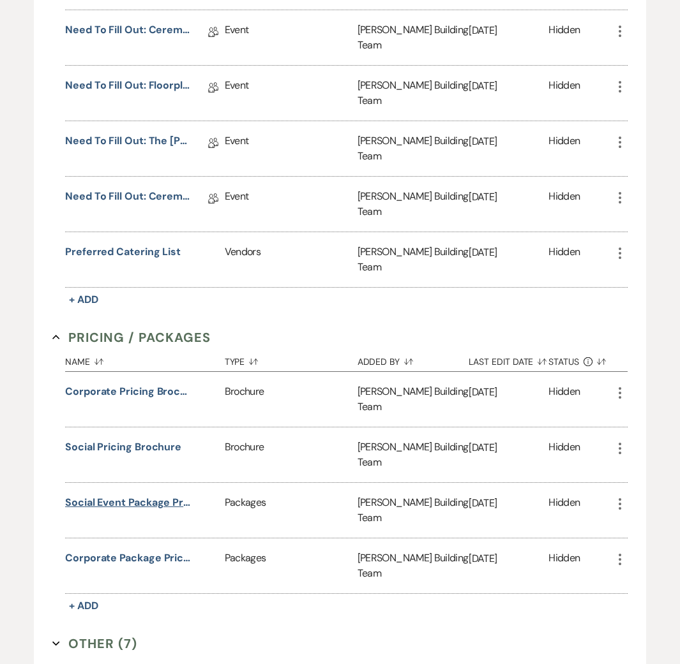
click at [73, 495] on button "Social Event Package Pricing" at bounding box center [129, 502] width 128 height 15
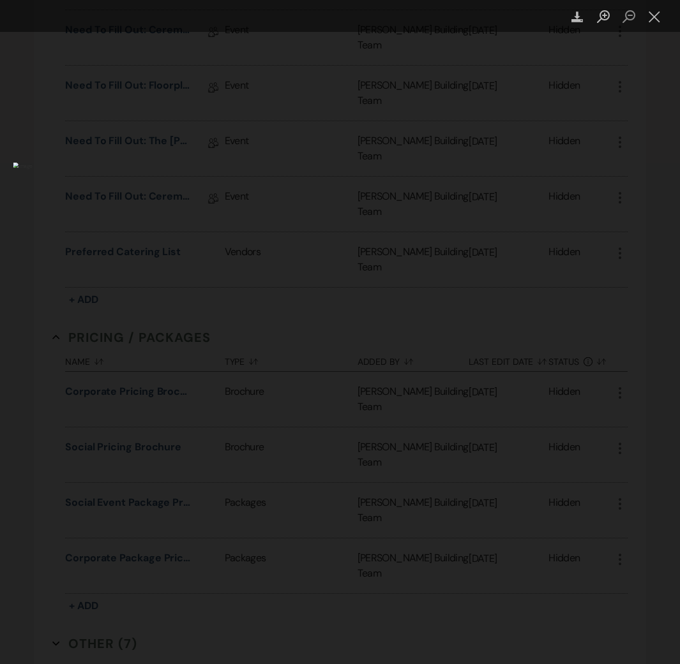
click at [77, 393] on div "Lightbox" at bounding box center [340, 332] width 680 height 664
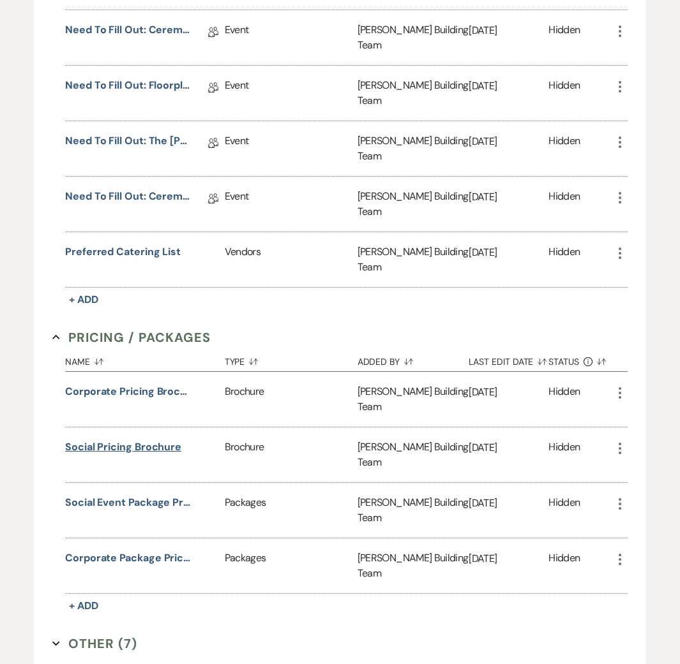
click at [98, 440] on button "Social Pricing Brochure" at bounding box center [123, 447] width 116 height 15
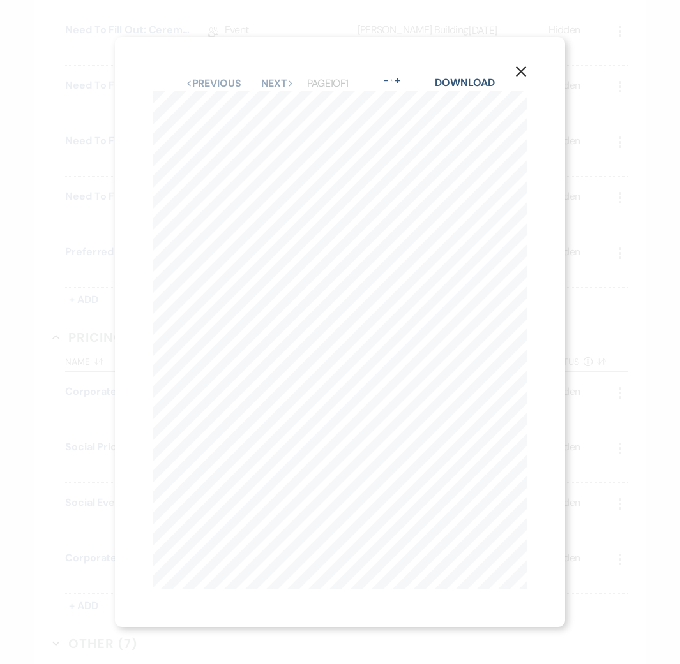
click at [77, 360] on div "X Previous Previous Next Next Page 1 of 1 - Zoom + Download ENTIRE VENUE BALLRO…" at bounding box center [340, 332] width 680 height 664
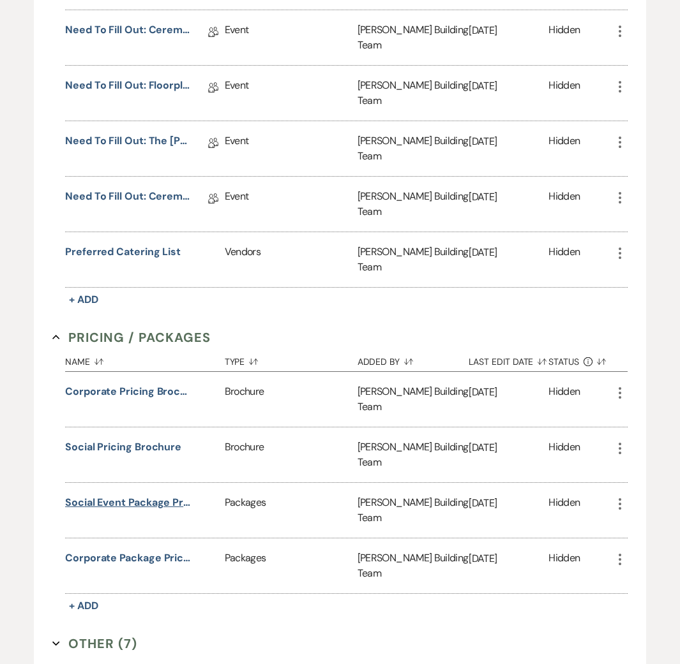
click at [132, 495] on button "Social Event Package Pricing" at bounding box center [129, 502] width 128 height 15
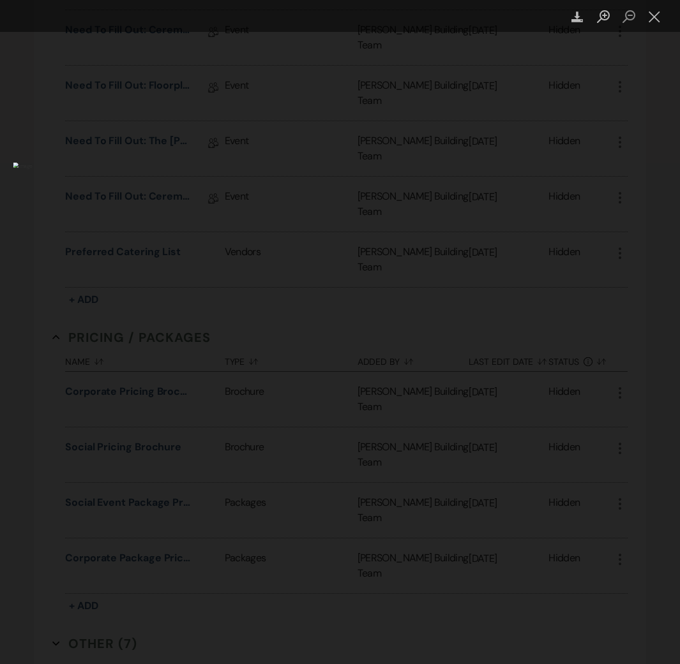
click at [48, 375] on div "Lightbox" at bounding box center [340, 332] width 680 height 664
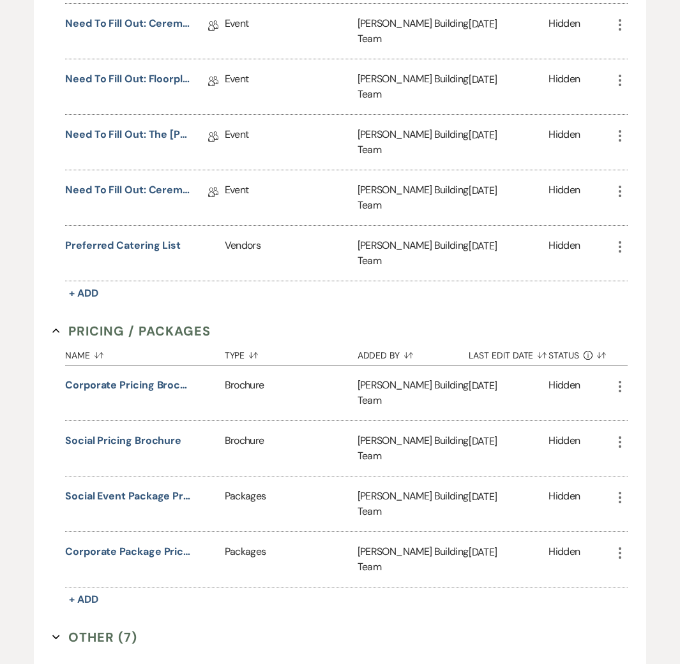
scroll to position [730, 0]
drag, startPoint x: 251, startPoint y: 479, endPoint x: 190, endPoint y: 415, distance: 88.9
click at [248, 477] on div "Invoice / Rental Agreements Collapse Name Sort Default Type Sort Default Added …" at bounding box center [339, 104] width 575 height 1124
click at [138, 377] on button "Corporate Pricing Brochure" at bounding box center [129, 384] width 128 height 15
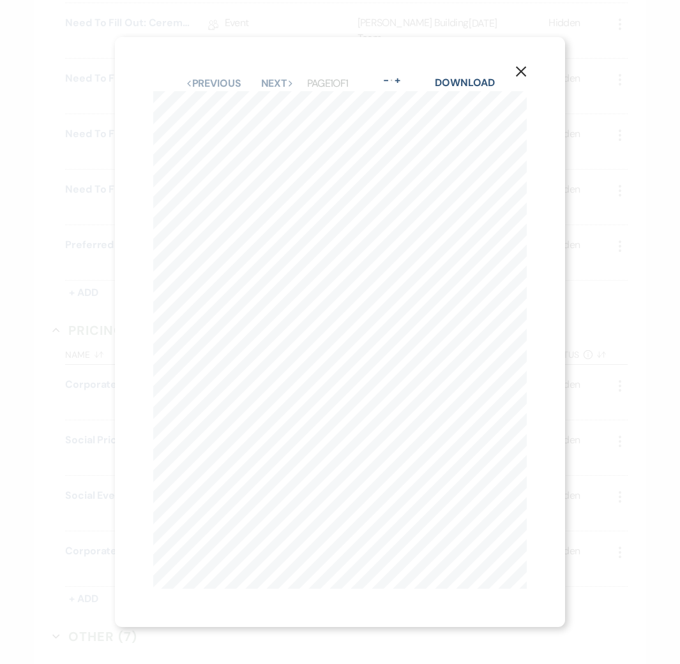
click at [56, 301] on div "X Previous Previous Next Next Page 1 of 1 - Zoom + Download ENTIRE VENUE BALLRO…" at bounding box center [340, 332] width 680 height 664
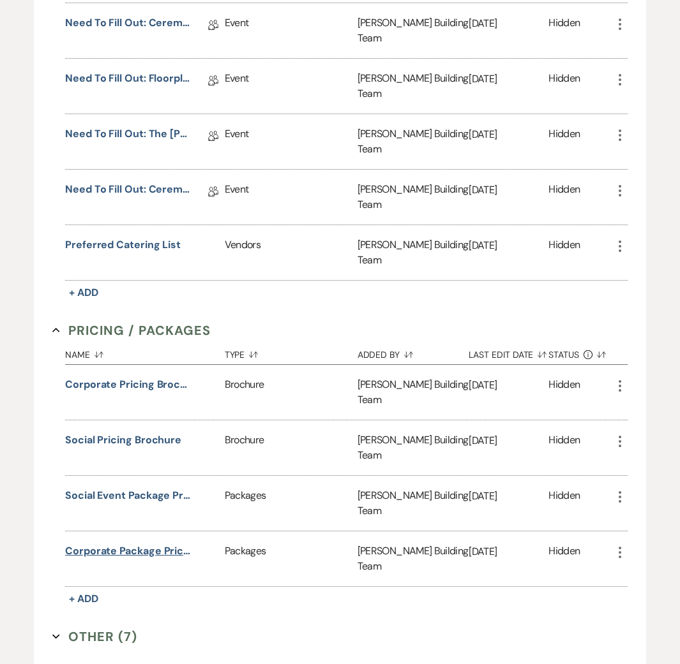
click at [139, 544] on button "Corporate Package Pricing" at bounding box center [129, 551] width 128 height 15
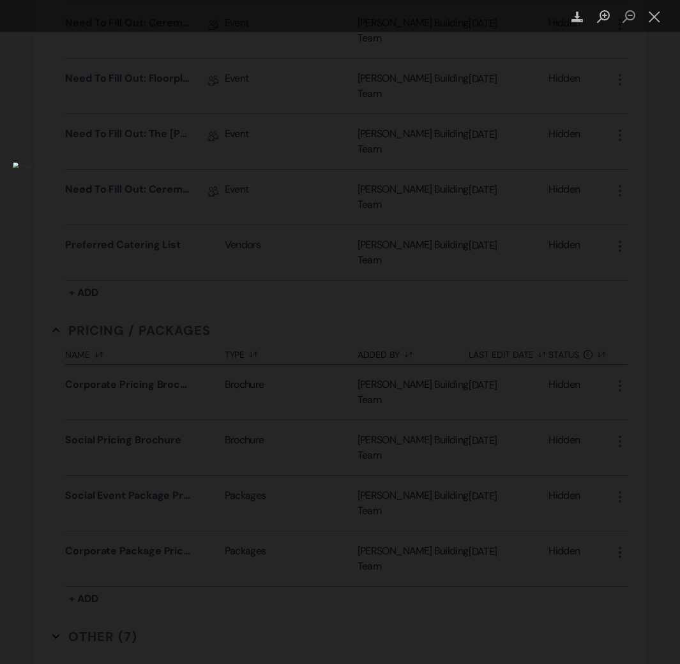
click at [38, 326] on div "Lightbox" at bounding box center [340, 332] width 680 height 664
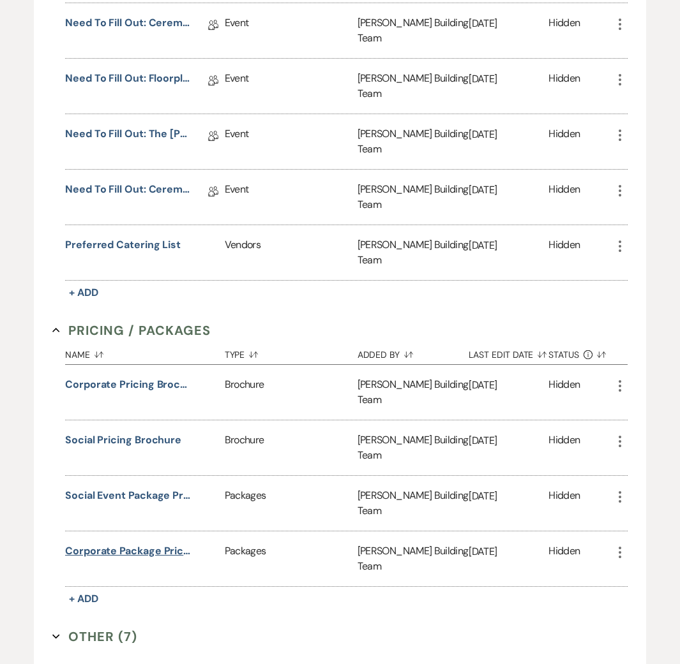
click at [140, 544] on button "Corporate Package Pricing" at bounding box center [129, 551] width 128 height 15
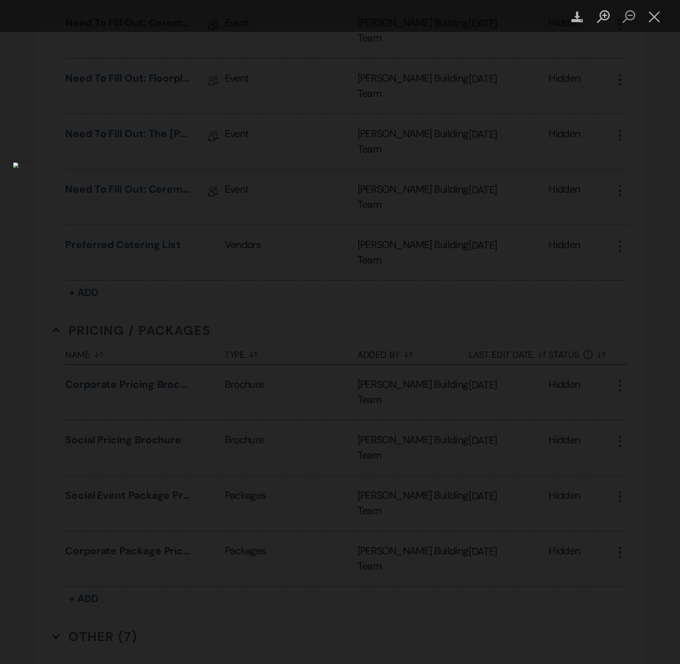
click at [19, 348] on div "Lightbox" at bounding box center [340, 332] width 680 height 664
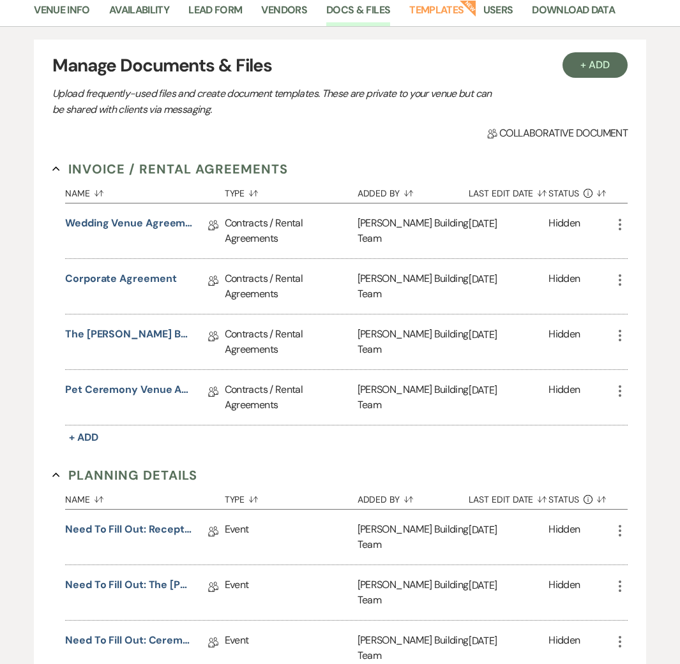
scroll to position [0, 0]
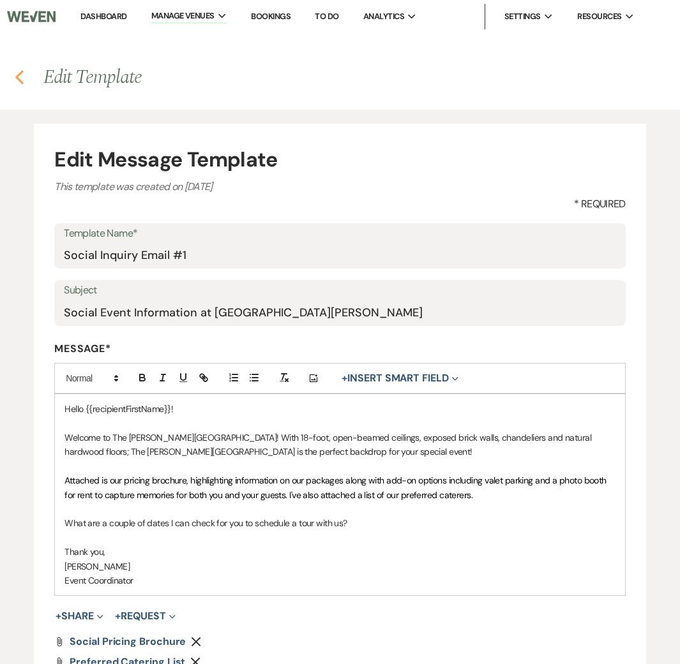
click at [18, 76] on use "button" at bounding box center [19, 77] width 8 height 14
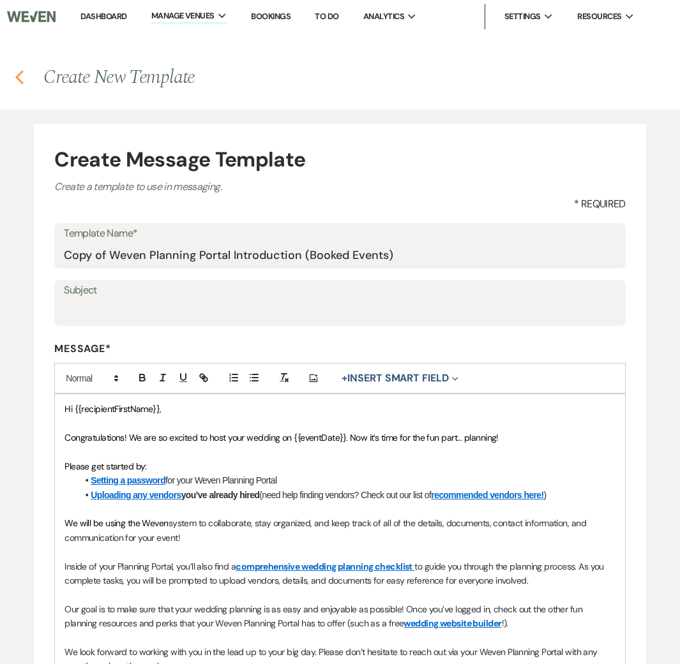
click at [22, 70] on use "button" at bounding box center [19, 77] width 8 height 14
